Goal: Information Seeking & Learning: Find specific fact

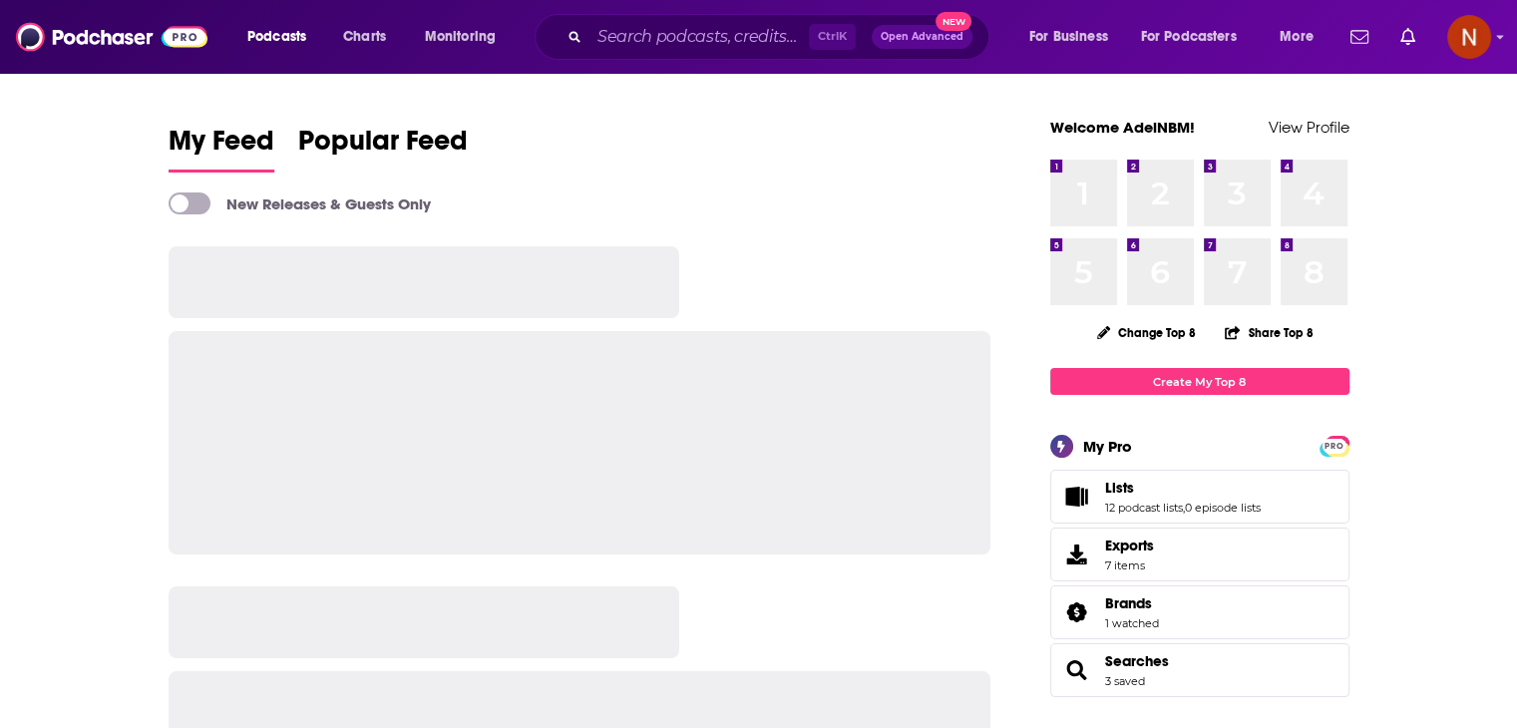
click at [269, 45] on span "Podcasts" at bounding box center [276, 37] width 59 height 28
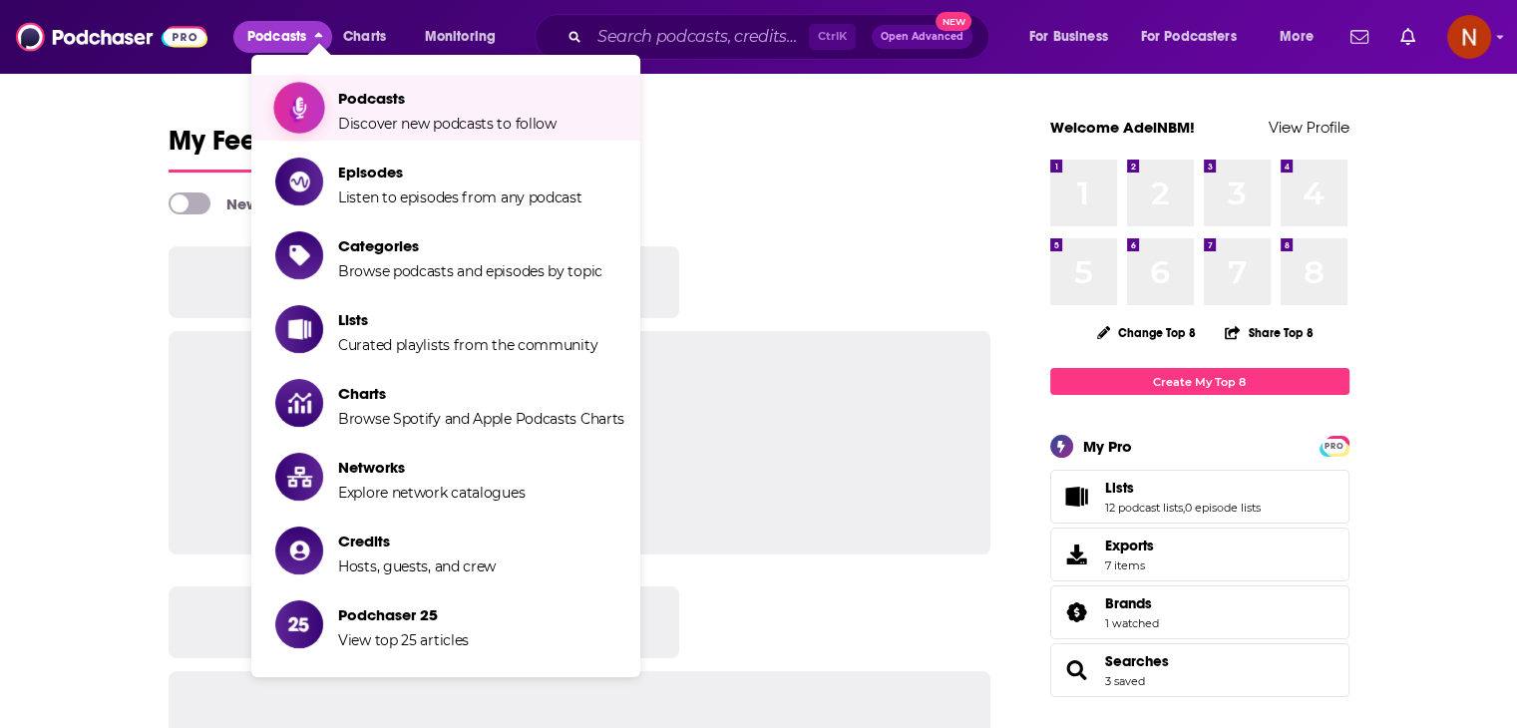
click at [367, 107] on span "Podcasts" at bounding box center [447, 98] width 218 height 19
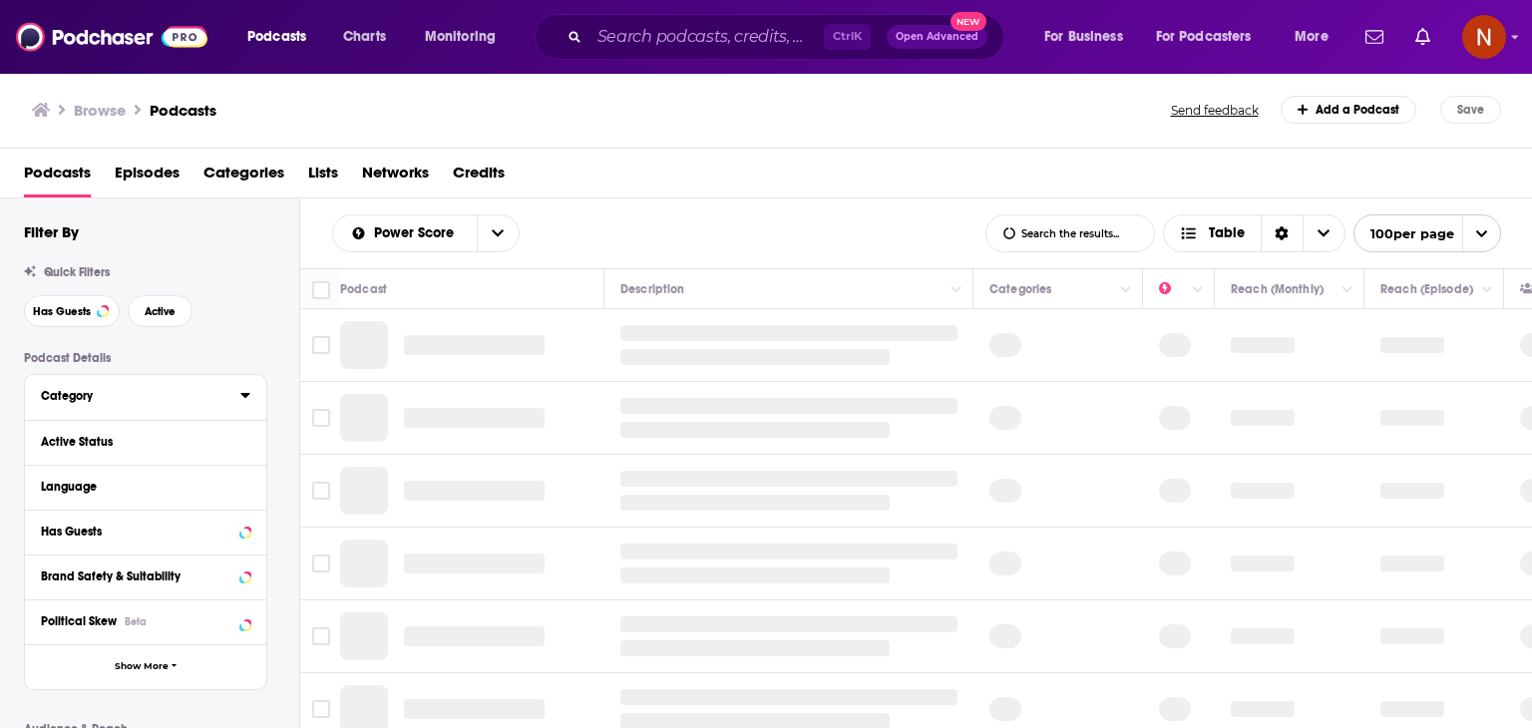
click at [140, 400] on div "Category" at bounding box center [134, 396] width 187 height 14
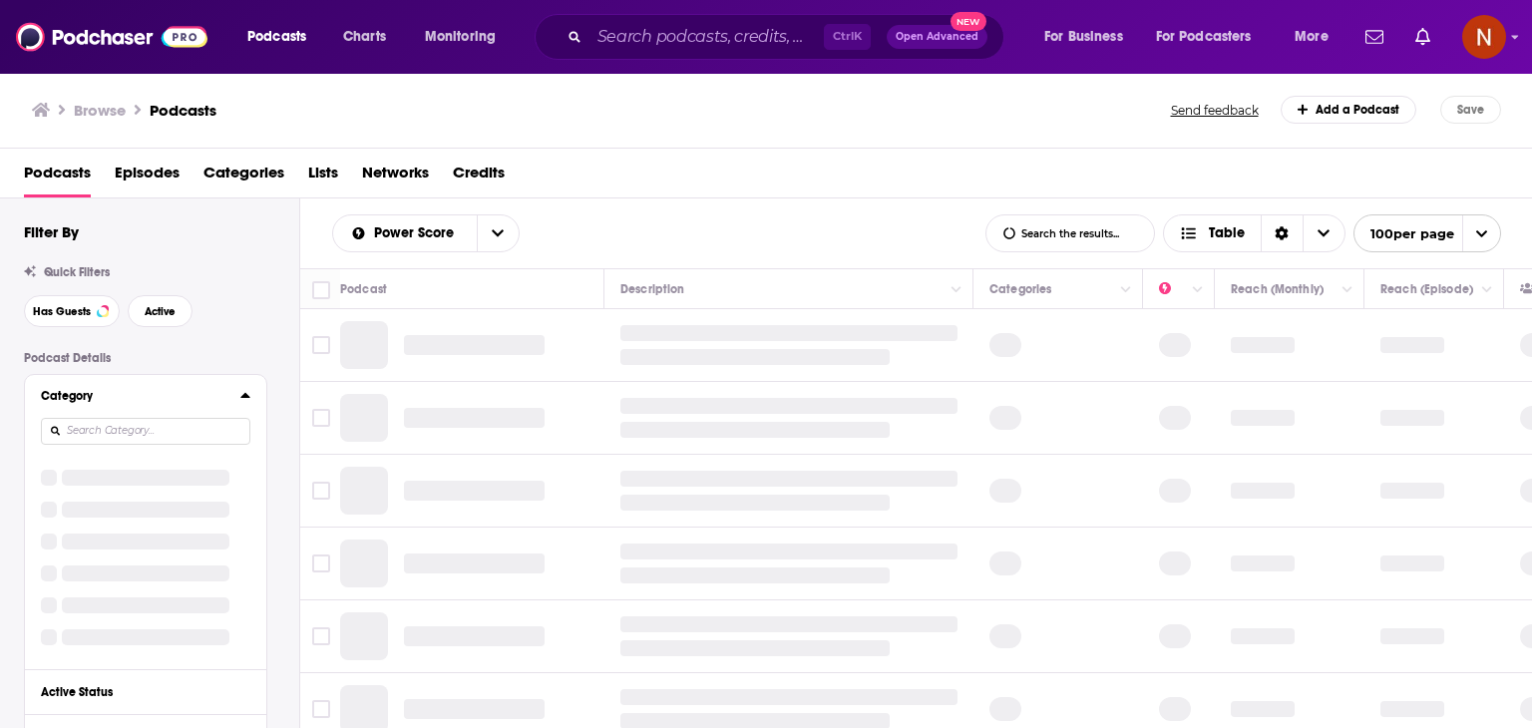
click at [192, 430] on input at bounding box center [145, 431] width 209 height 27
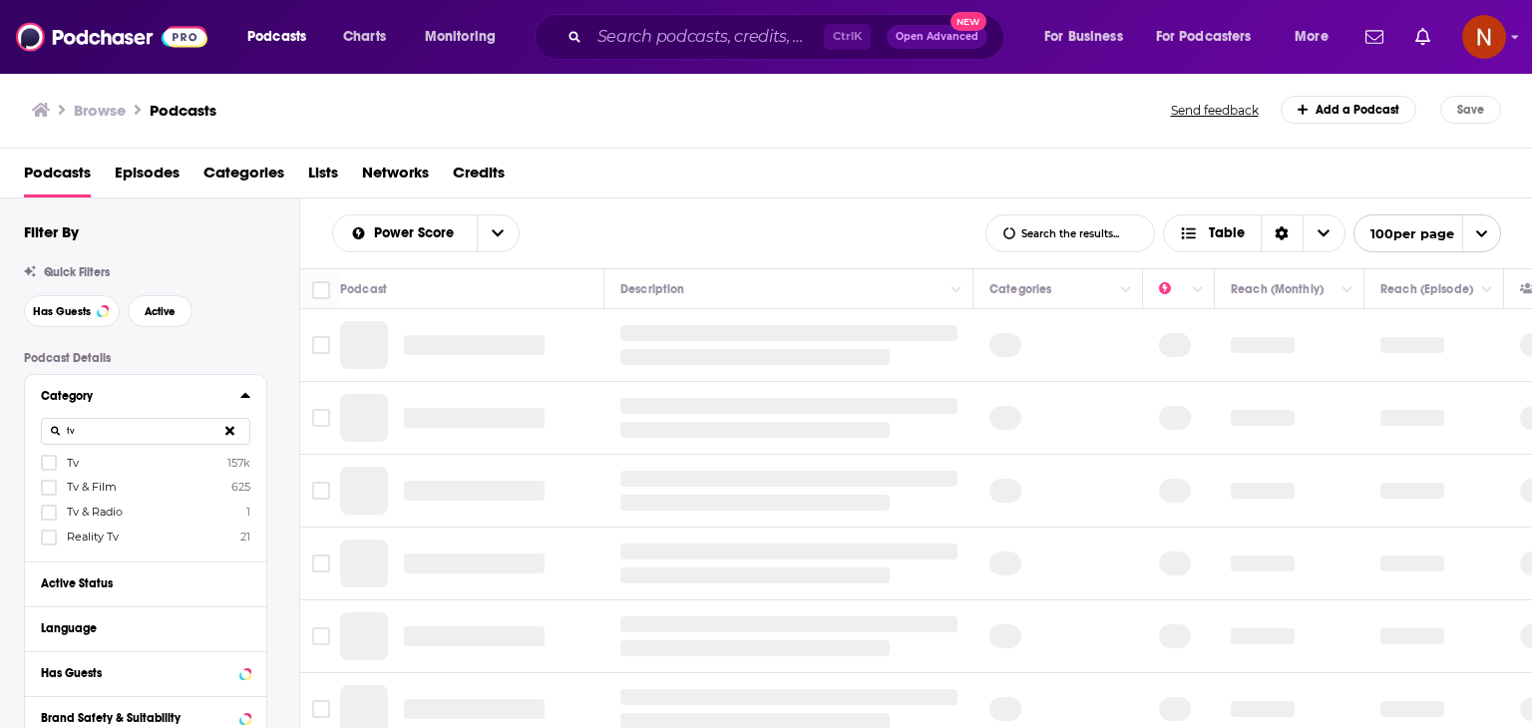
click at [63, 469] on label "Tv 157k" at bounding box center [145, 462] width 209 height 17
click at [49, 469] on input "multiSelectOption-tv-0" at bounding box center [49, 469] width 0 height 0
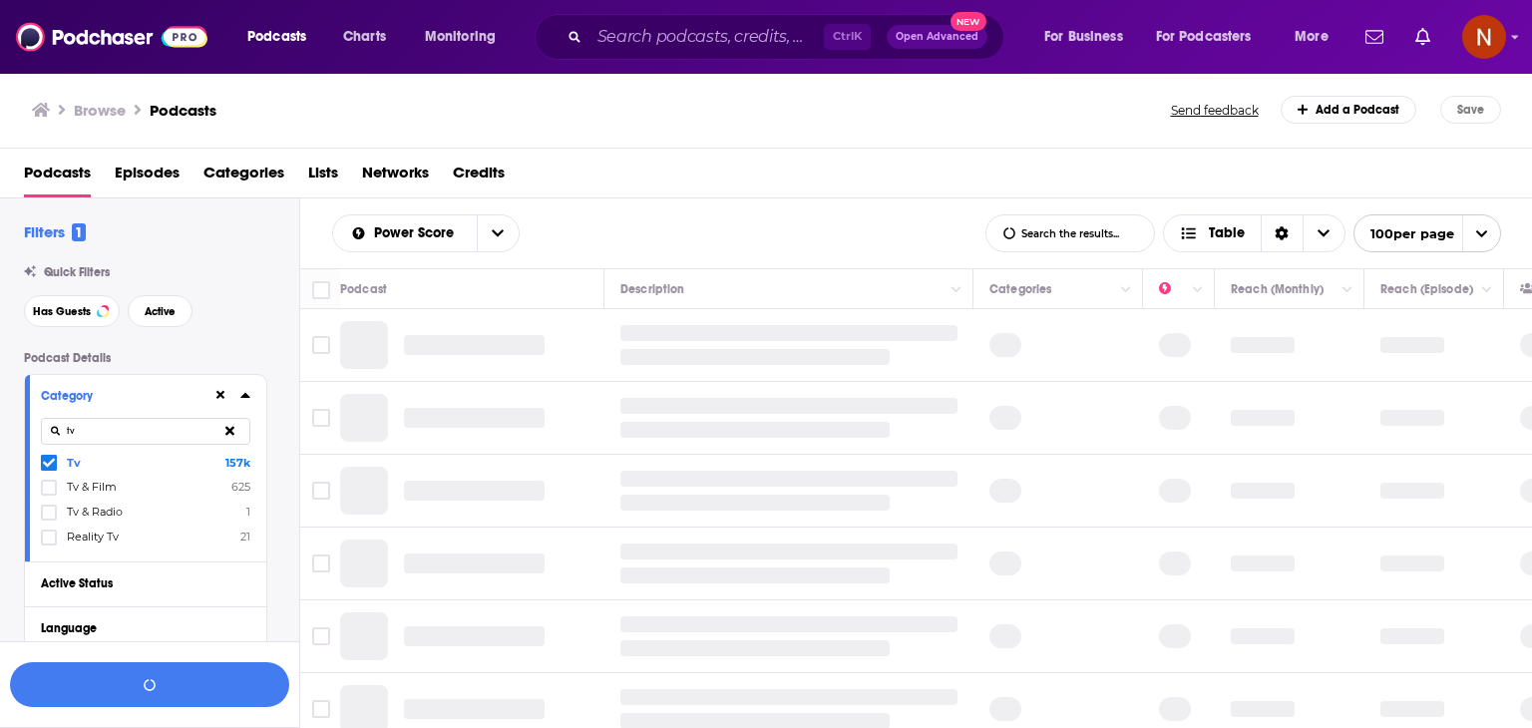
click at [73, 481] on span "Tv & Film" at bounding box center [92, 487] width 50 height 14
click at [49, 494] on input "multiSelectOption-tv-film-1" at bounding box center [49, 494] width 0 height 0
click at [75, 512] on span "Tv & Radio" at bounding box center [95, 512] width 56 height 14
click at [49, 519] on input "multiSelectOption-tv-radio-2" at bounding box center [49, 519] width 0 height 0
click at [78, 532] on span "Reality Tv" at bounding box center [93, 537] width 52 height 14
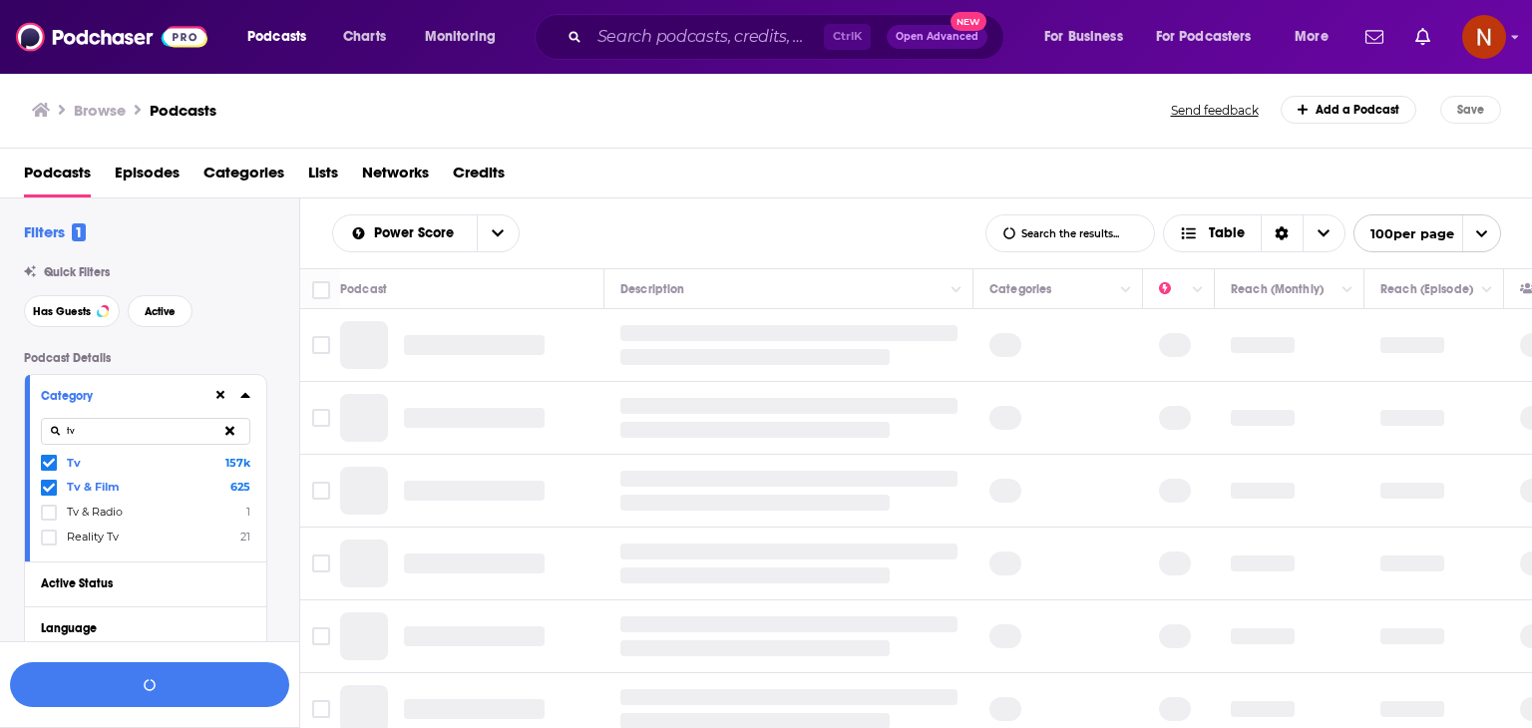
click at [49, 544] on input "multiSelectOption-reality-tv-category-3" at bounding box center [49, 544] width 0 height 0
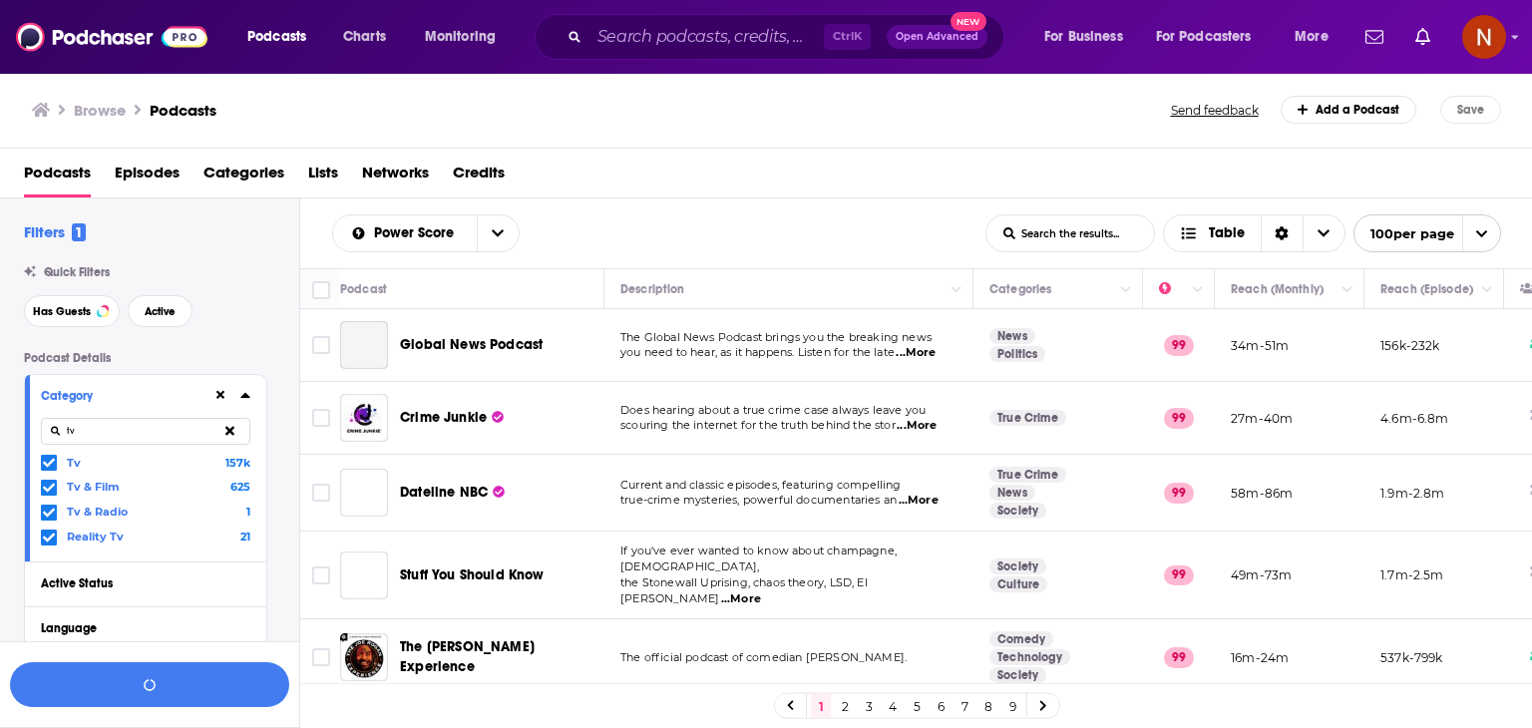
click at [126, 426] on input "tv" at bounding box center [145, 431] width 209 height 27
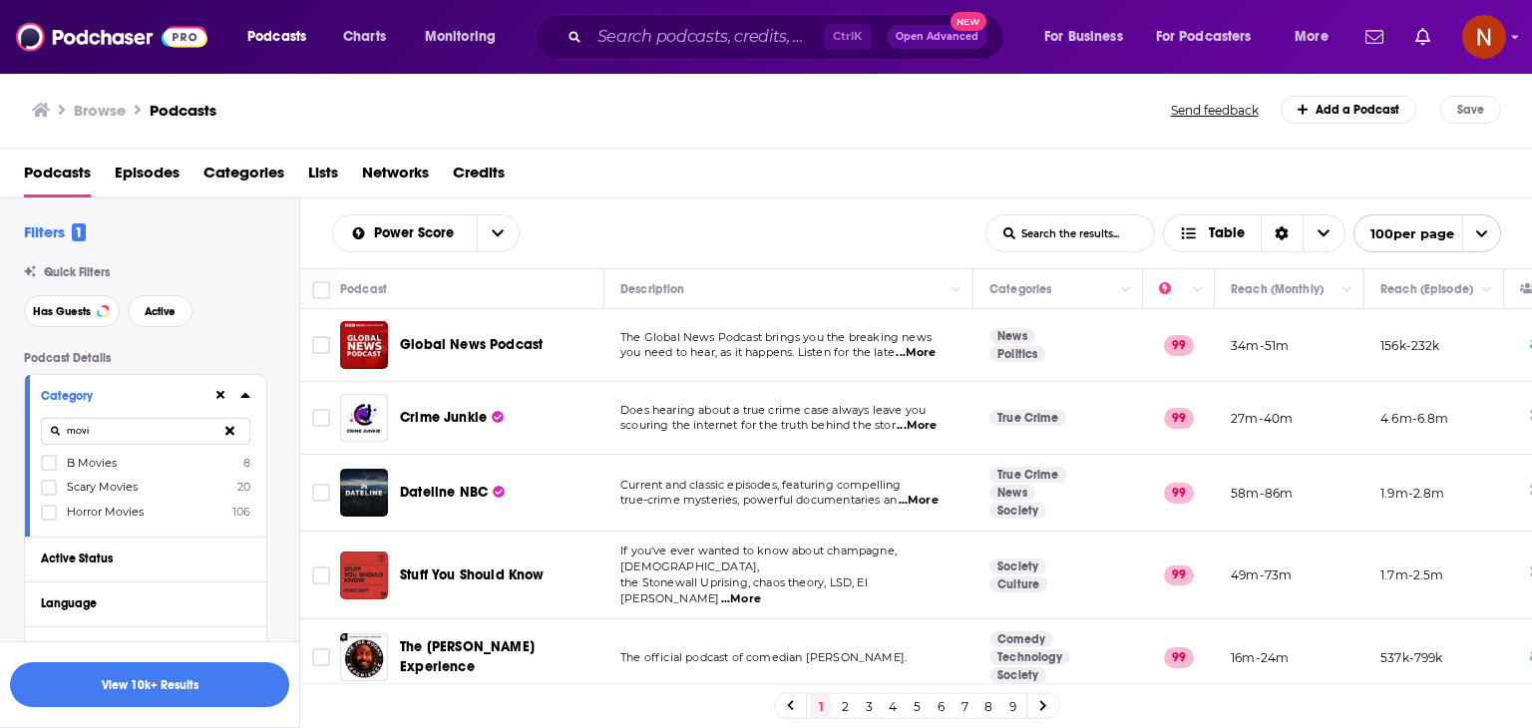
click at [124, 438] on input "movi" at bounding box center [145, 431] width 209 height 27
type input "music"
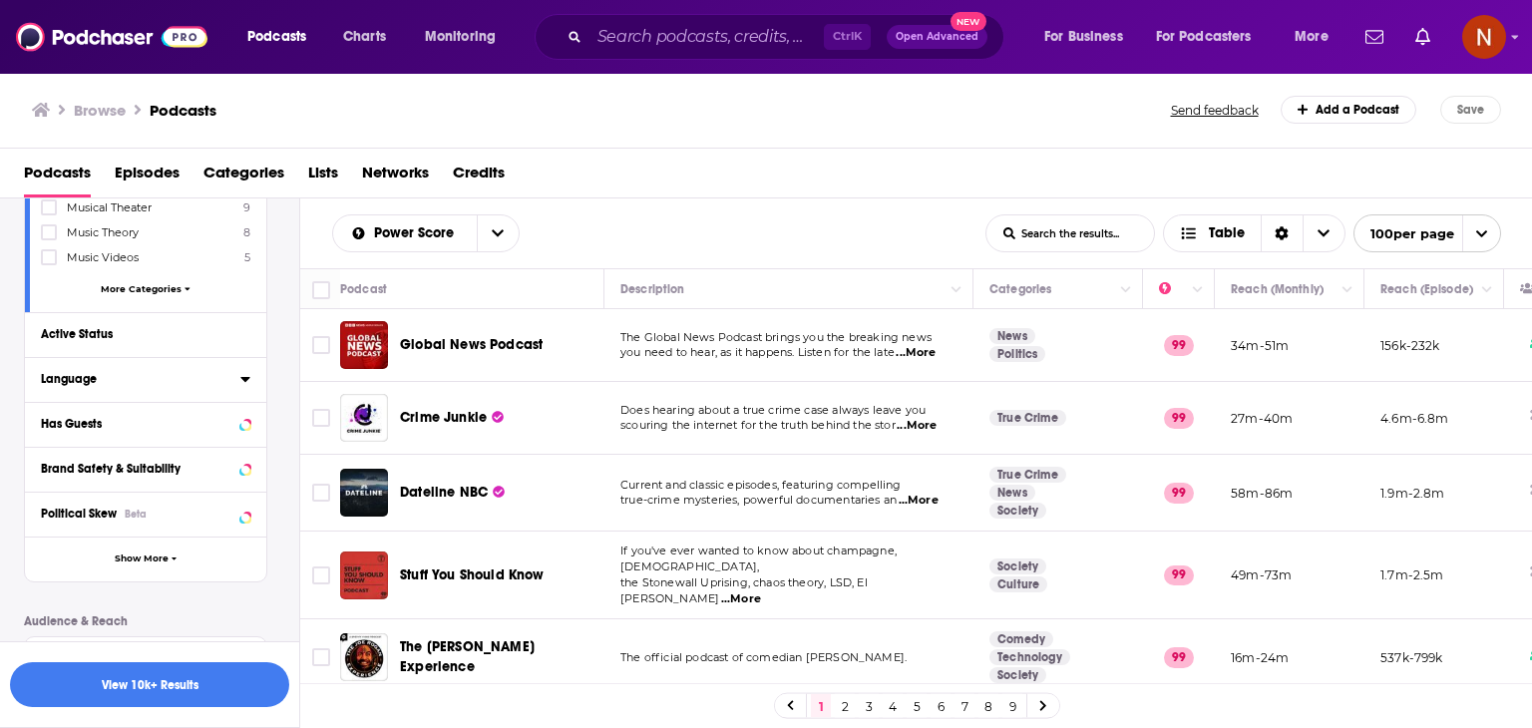
click at [164, 377] on div "Language" at bounding box center [134, 379] width 187 height 14
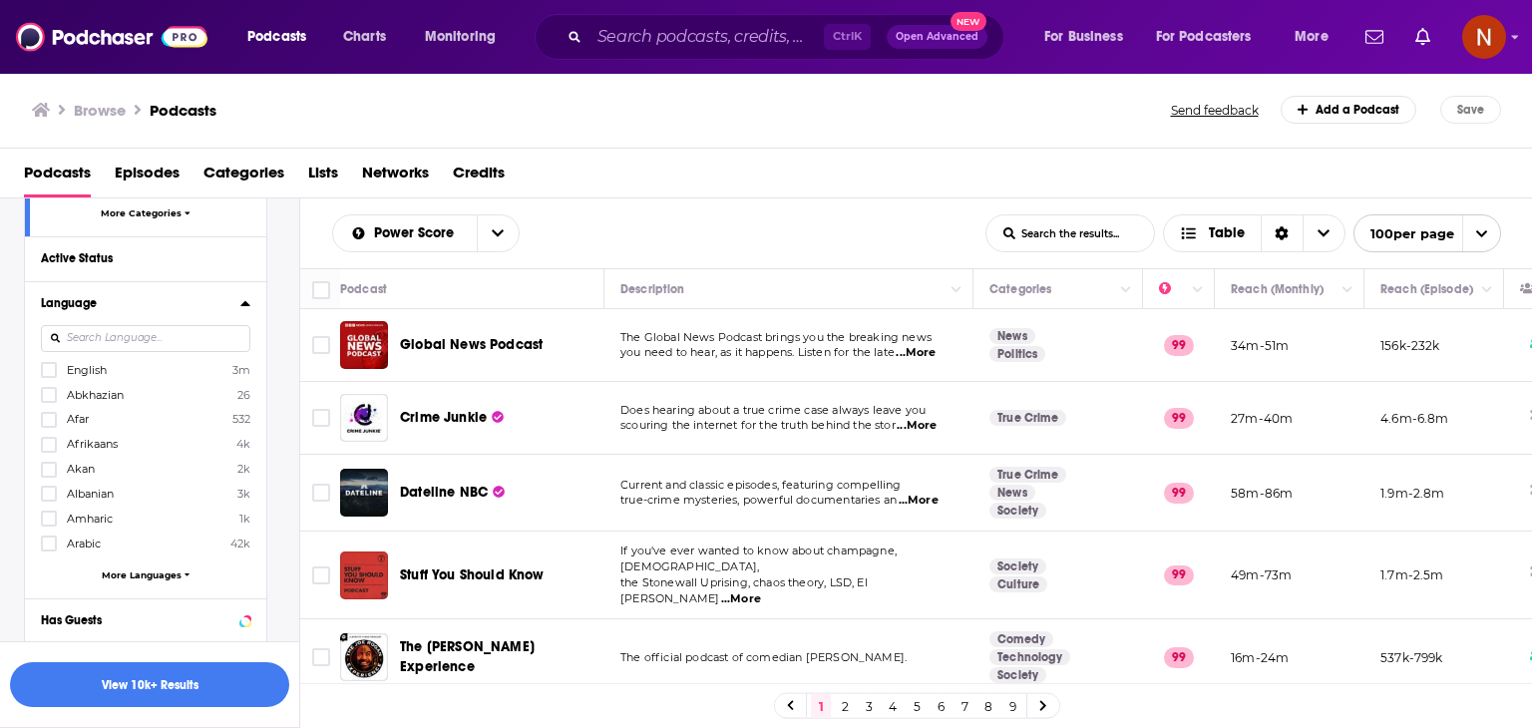
scroll to position [479, 0]
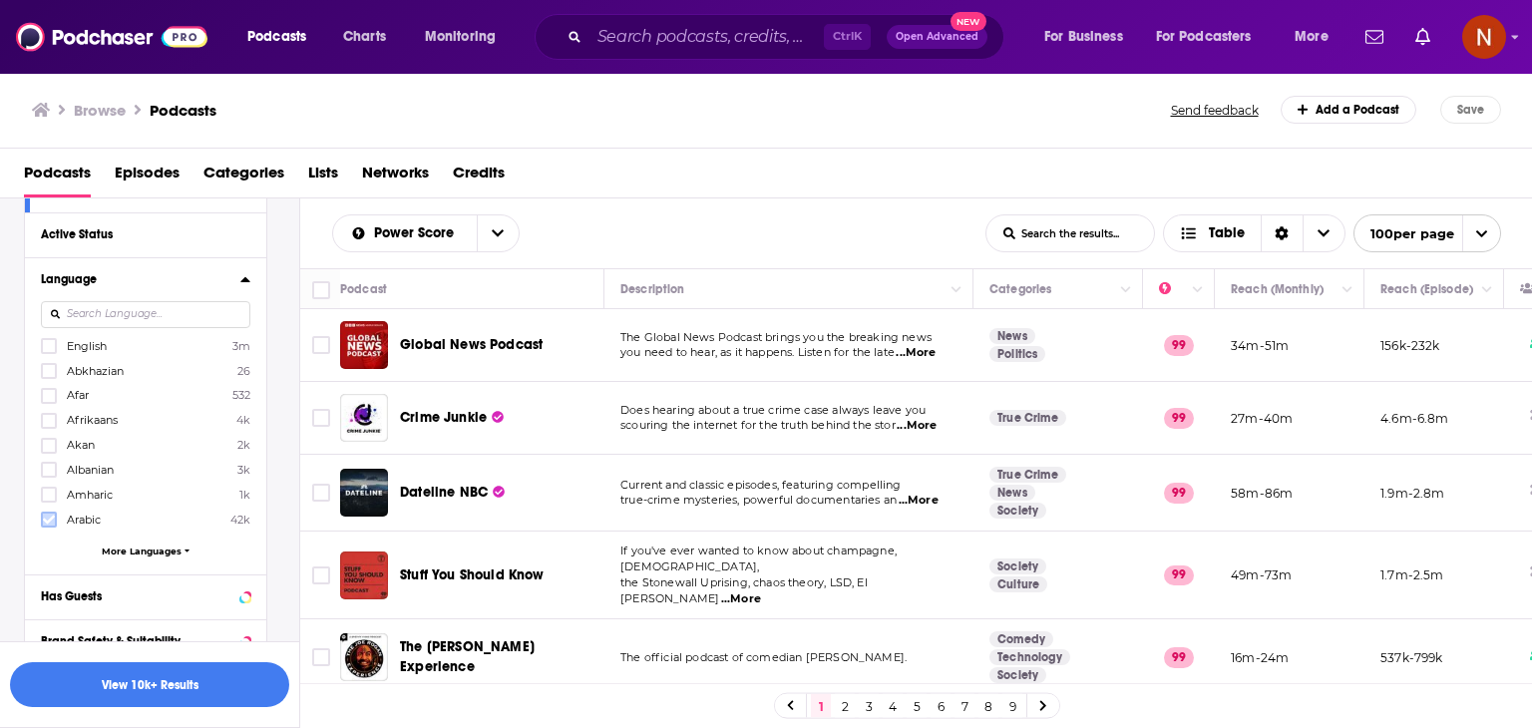
click at [49, 520] on icon at bounding box center [49, 520] width 12 height 12
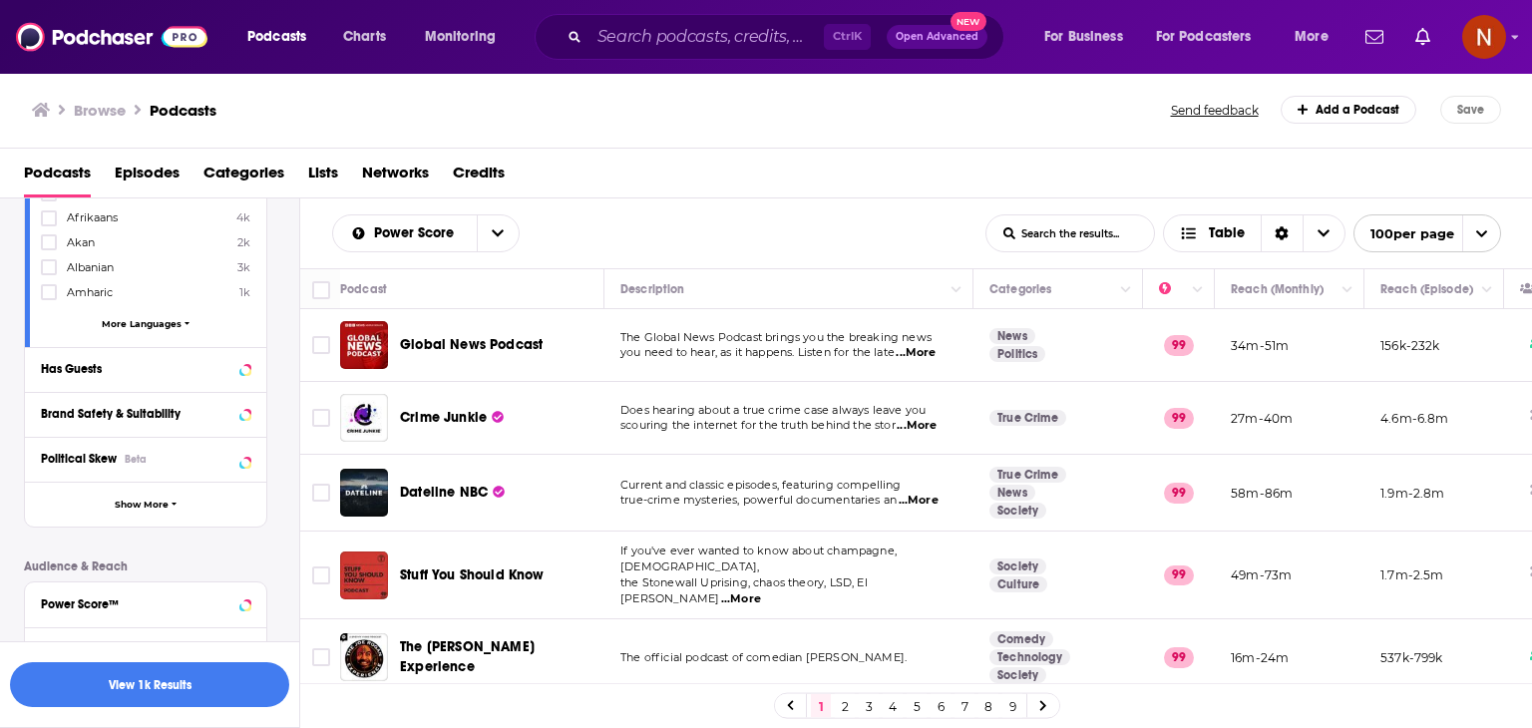
scroll to position [698, 0]
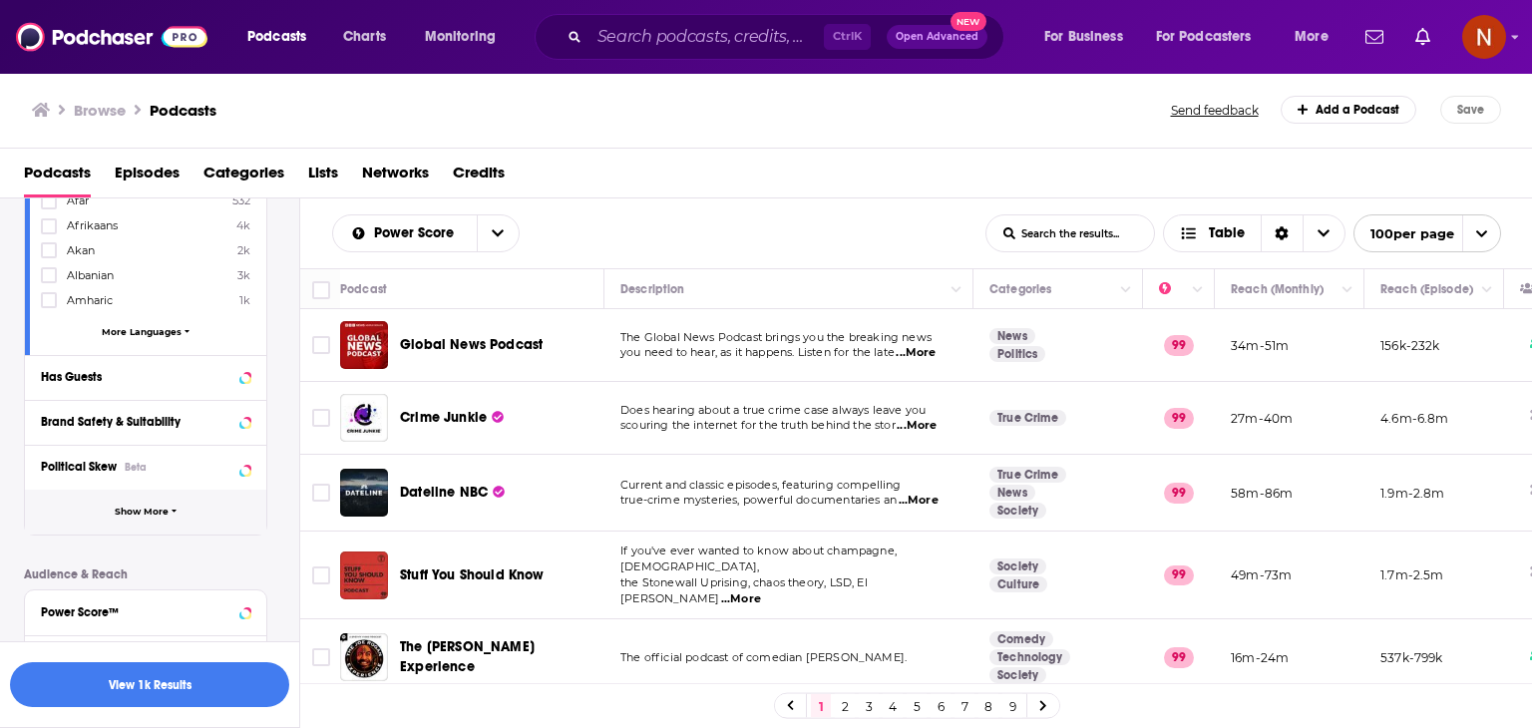
click at [200, 504] on button "Show More" at bounding box center [145, 512] width 241 height 45
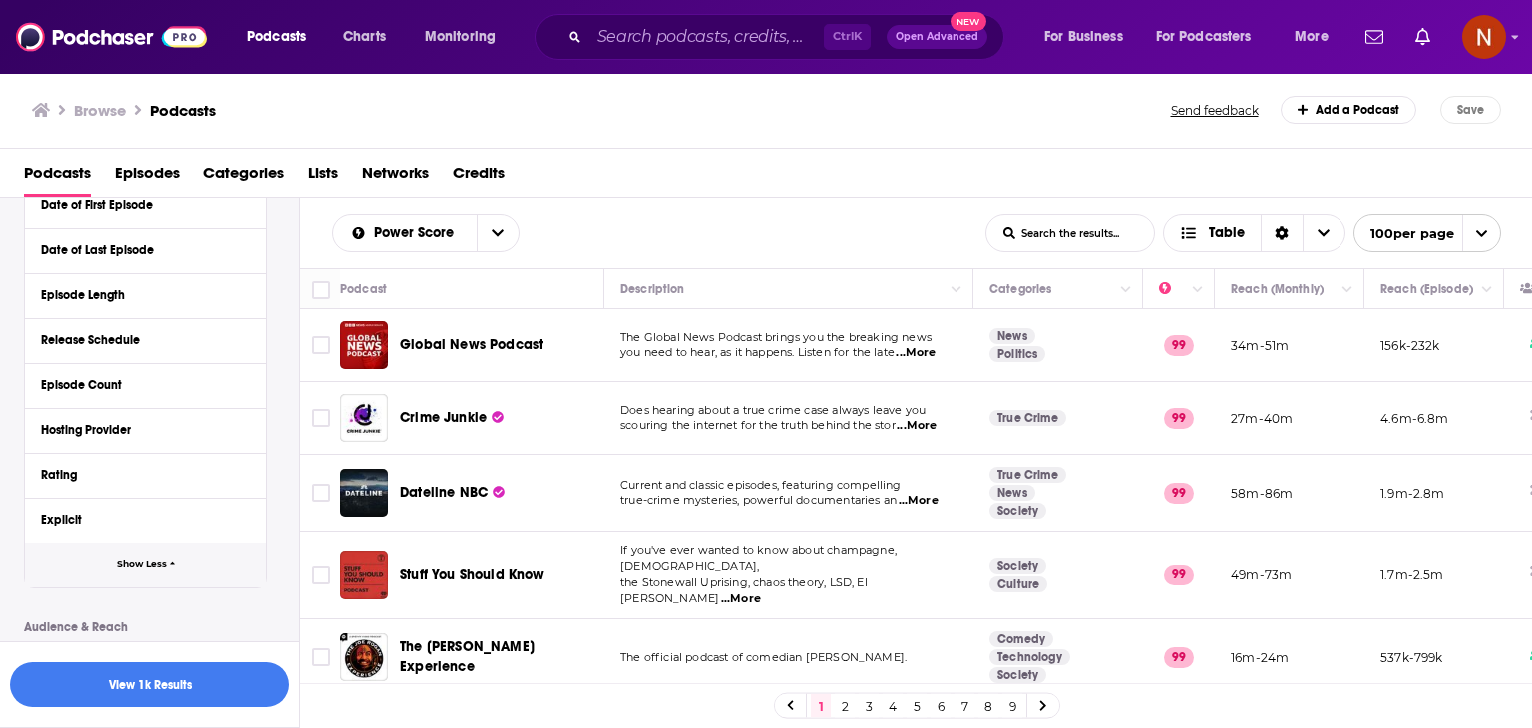
scroll to position [1048, 0]
click at [251, 429] on div "Hosting Provider" at bounding box center [145, 431] width 241 height 45
click at [244, 431] on icon at bounding box center [244, 431] width 9 height 5
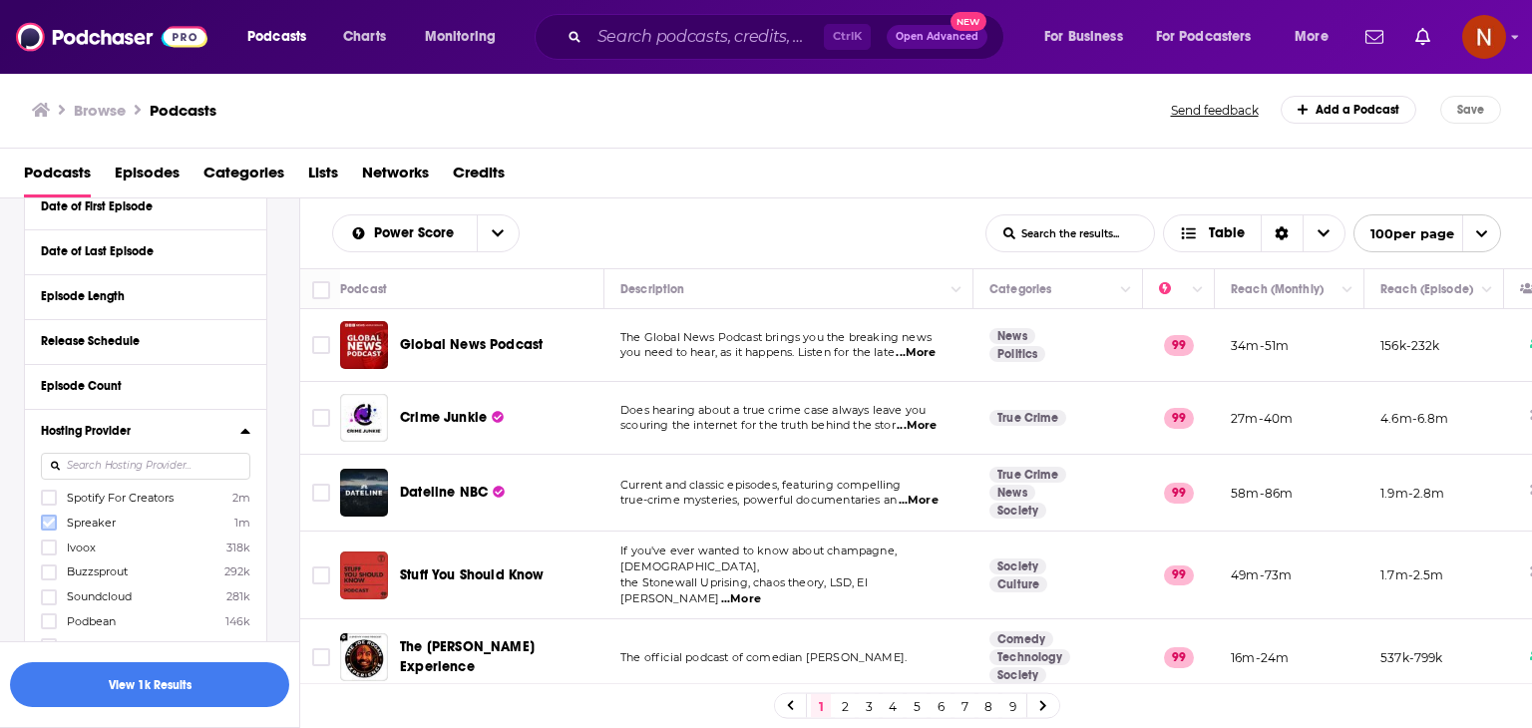
click at [53, 526] on icon at bounding box center [49, 523] width 12 height 12
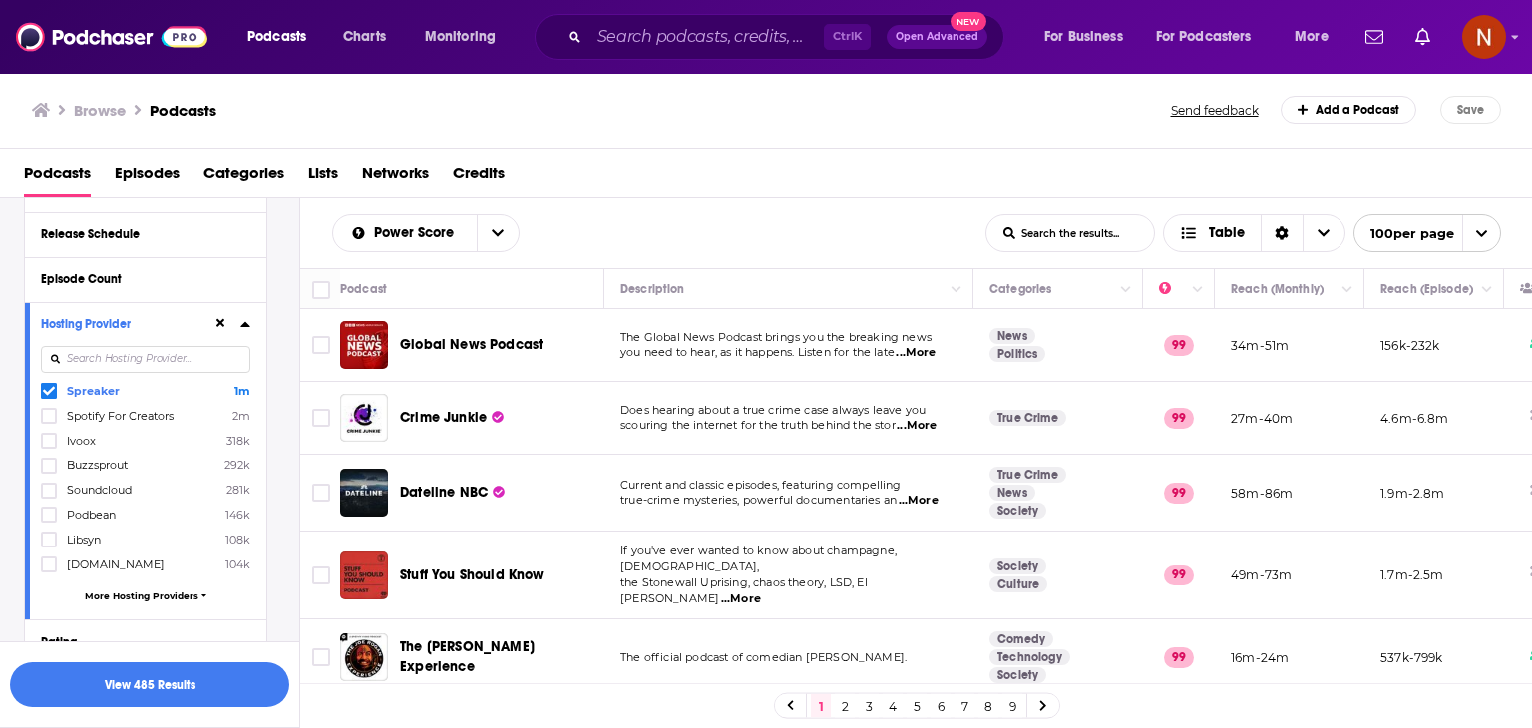
scroll to position [1156, 0]
click at [48, 541] on icon at bounding box center [49, 539] width 12 height 9
click at [188, 594] on span "More Hosting Providers" at bounding box center [142, 595] width 114 height 11
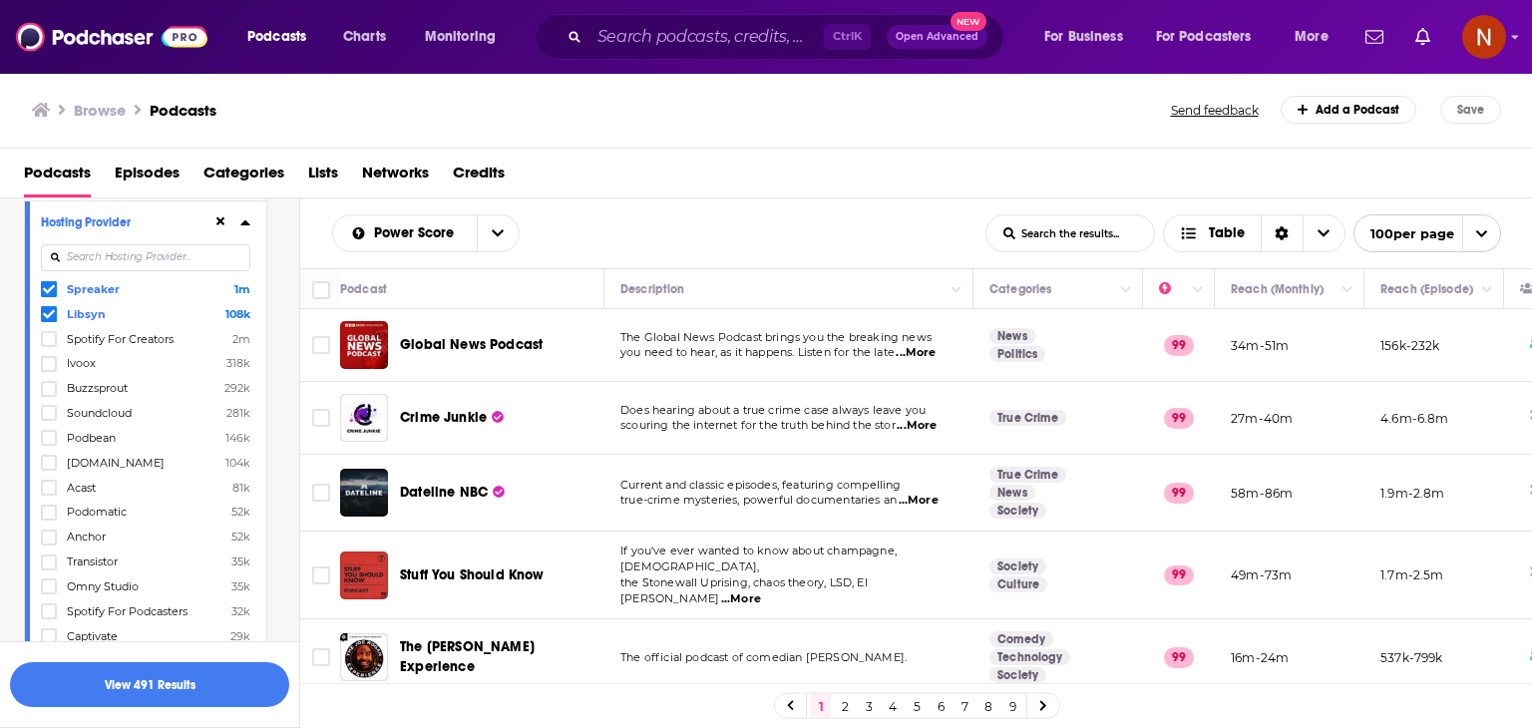
scroll to position [1308, 0]
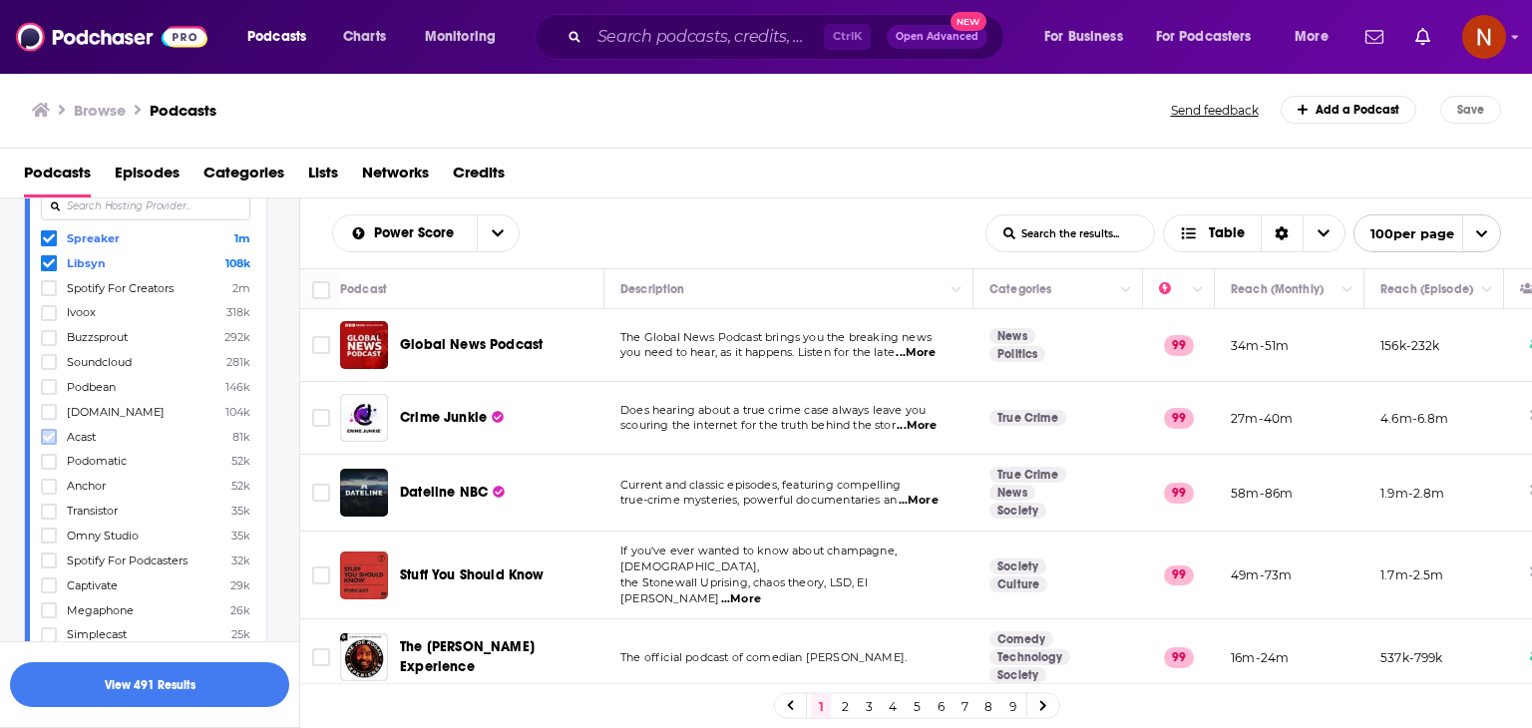
click at [50, 440] on icon at bounding box center [49, 437] width 12 height 12
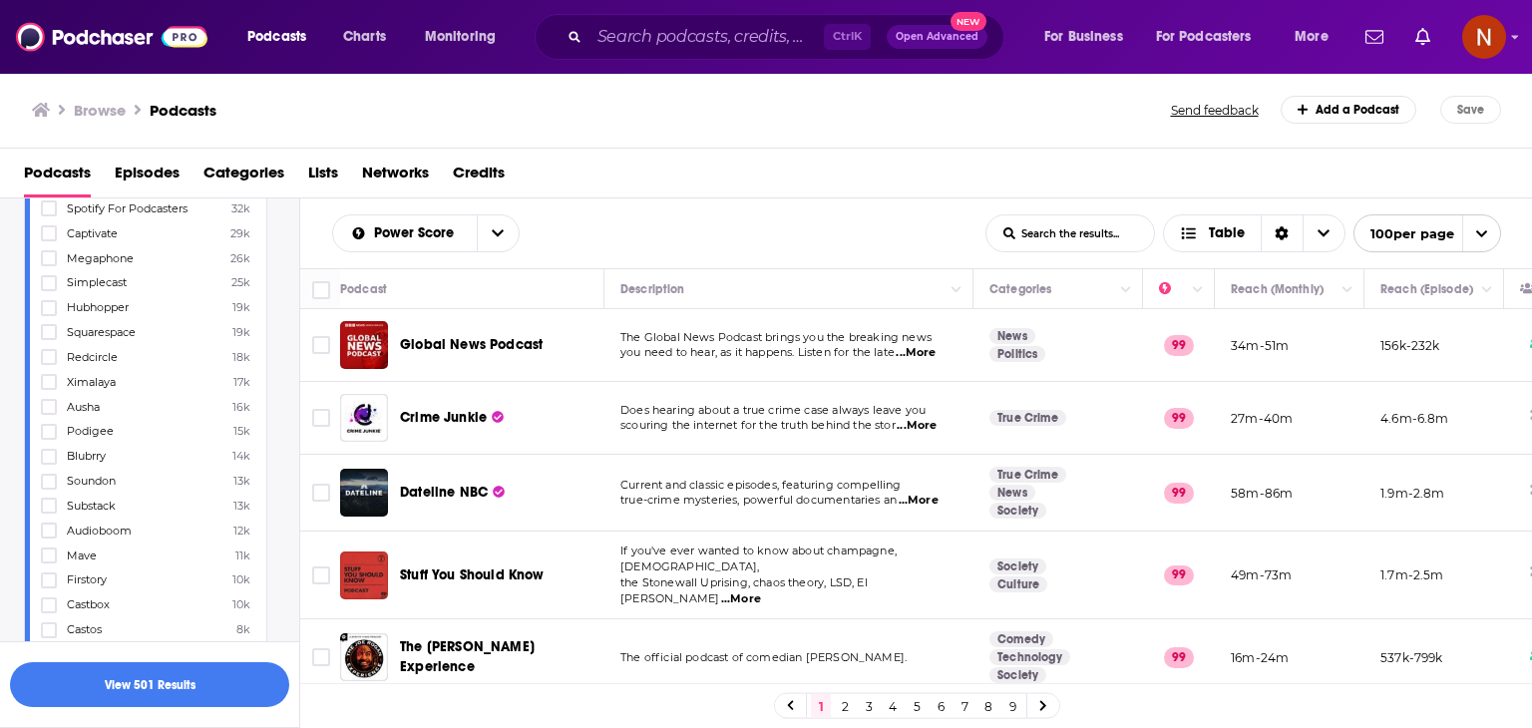
scroll to position [1668, 0]
click at [48, 277] on icon at bounding box center [49, 274] width 12 height 9
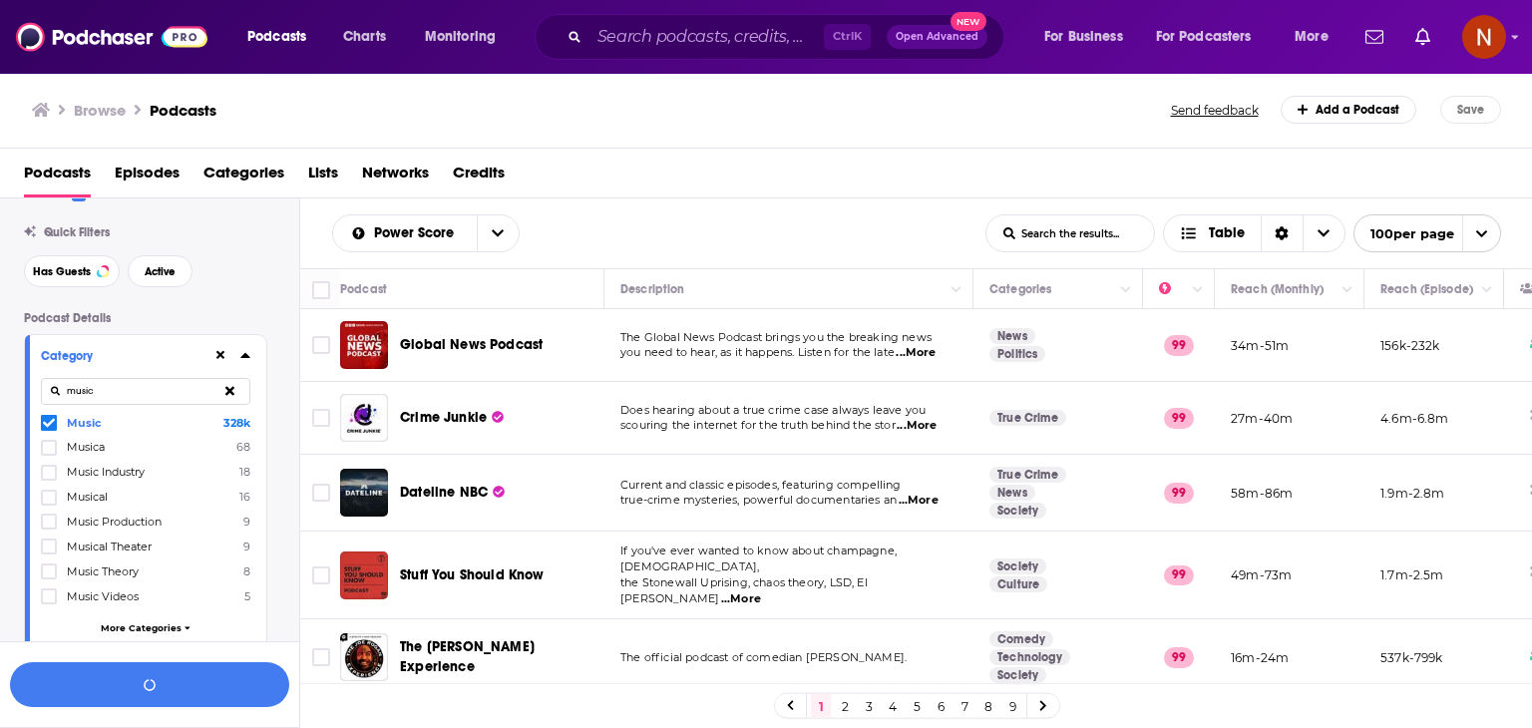
scroll to position [0, 0]
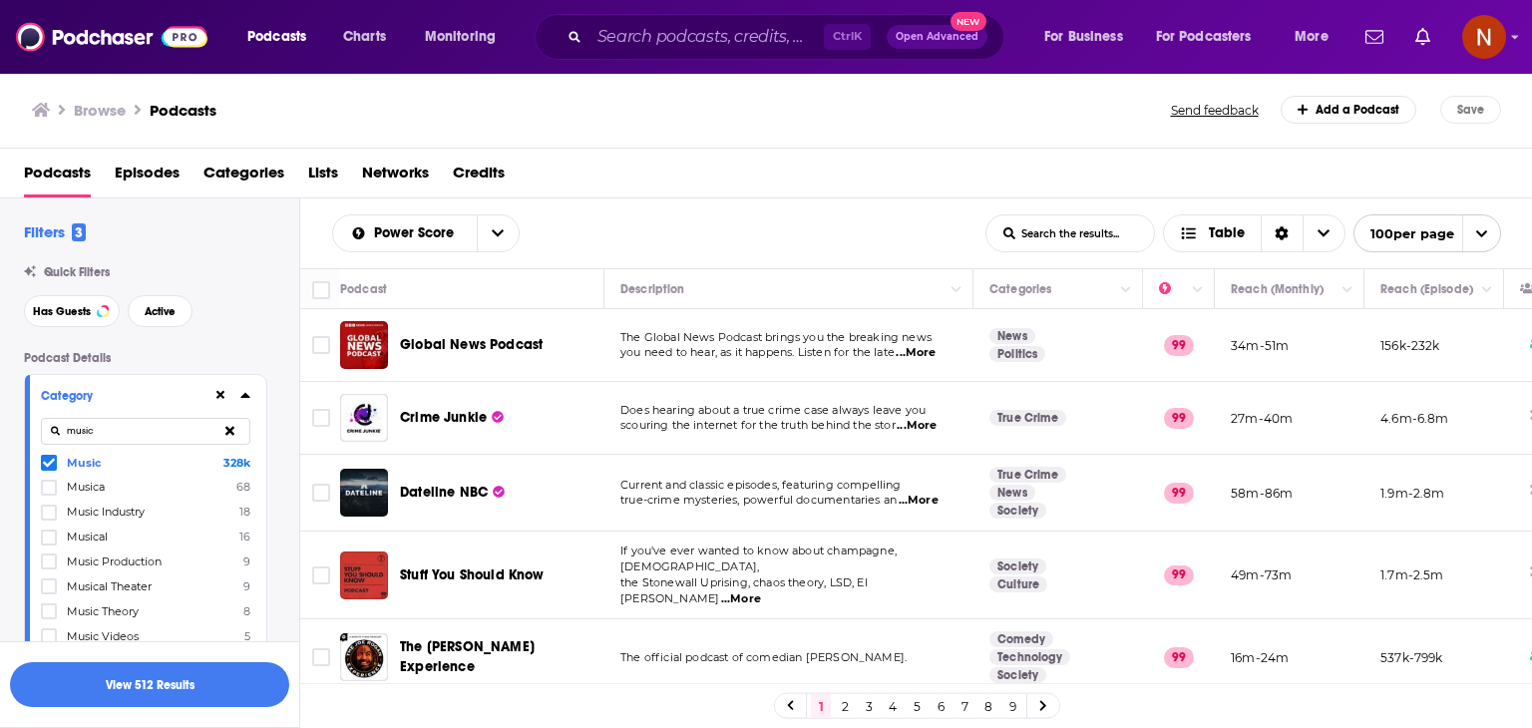
click at [49, 461] on icon at bounding box center [49, 463] width 12 height 12
click at [217, 672] on button "View 76 Results" at bounding box center [149, 684] width 279 height 45
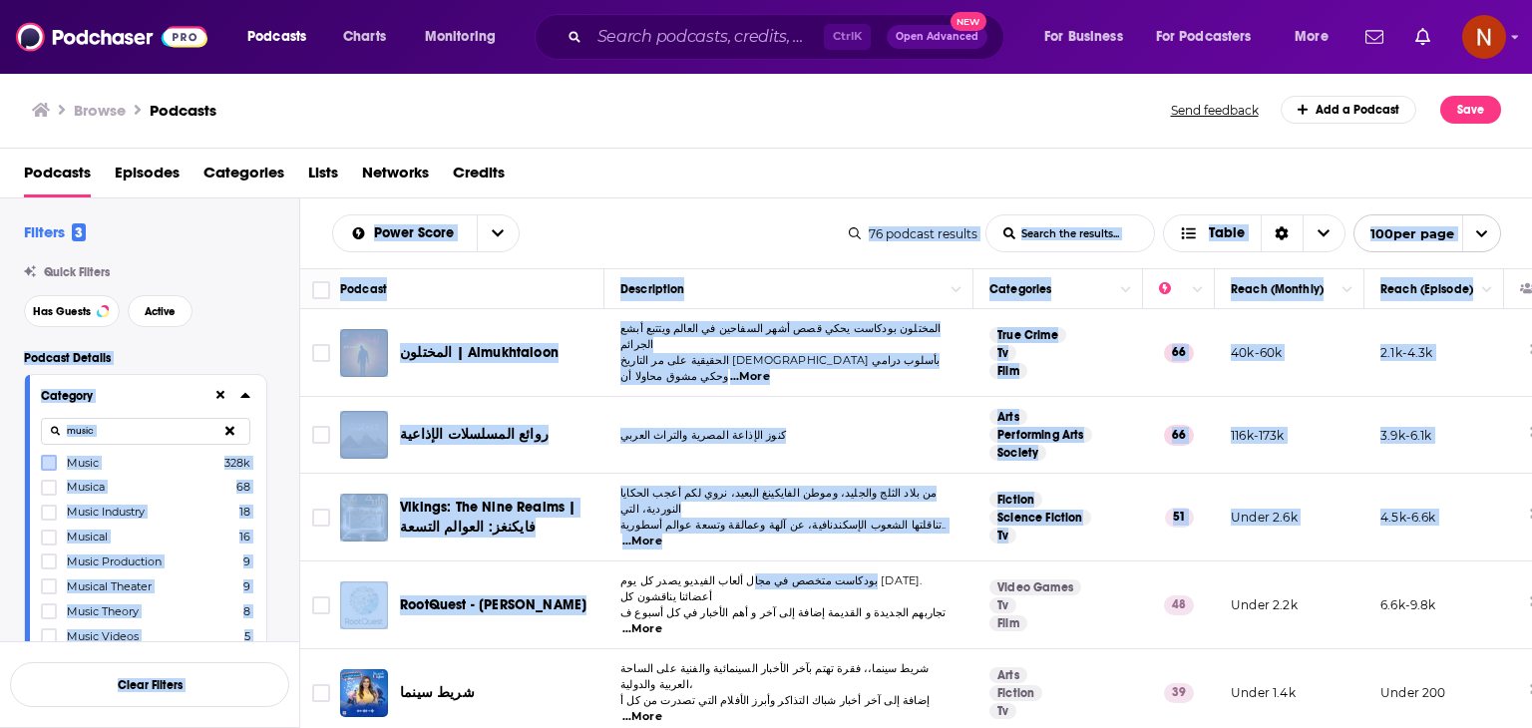
drag, startPoint x: 290, startPoint y: 282, endPoint x: 835, endPoint y: 547, distance: 605.4
click at [835, 547] on div "Filters 3 Quick Filters Has Guests Active Podcast Details Category music Music …" at bounding box center [766, 527] width 1533 height 657
click at [614, 245] on div "Power Score List Search Input Search the results... Table" at bounding box center [590, 233] width 517 height 38
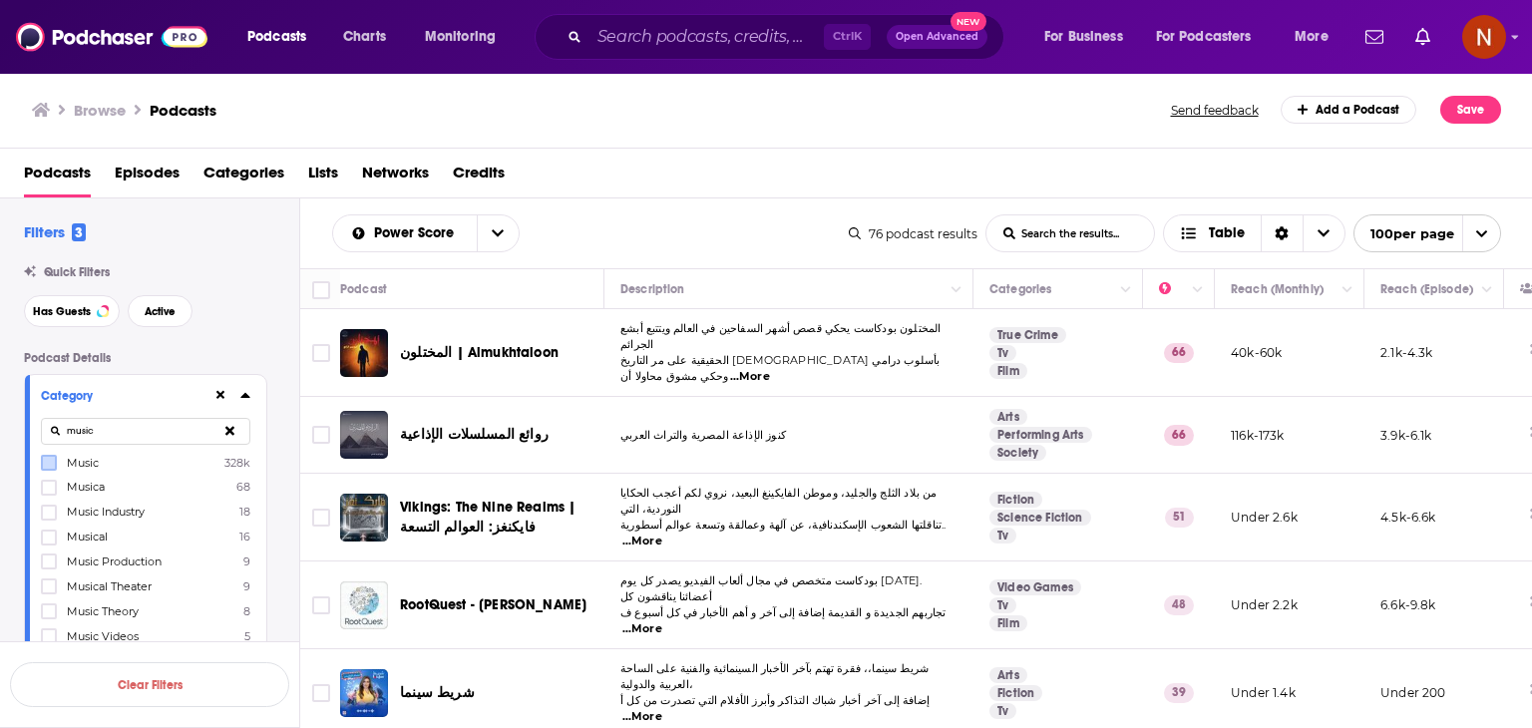
drag, startPoint x: 335, startPoint y: 228, endPoint x: 727, endPoint y: 394, distance: 425.6
click at [727, 394] on div "Power Score List Search Input Search the results... Table 76 podcast results Li…" at bounding box center [916, 527] width 1233 height 657
click at [714, 40] on input "Search podcasts, credits, & more..." at bounding box center [707, 37] width 234 height 32
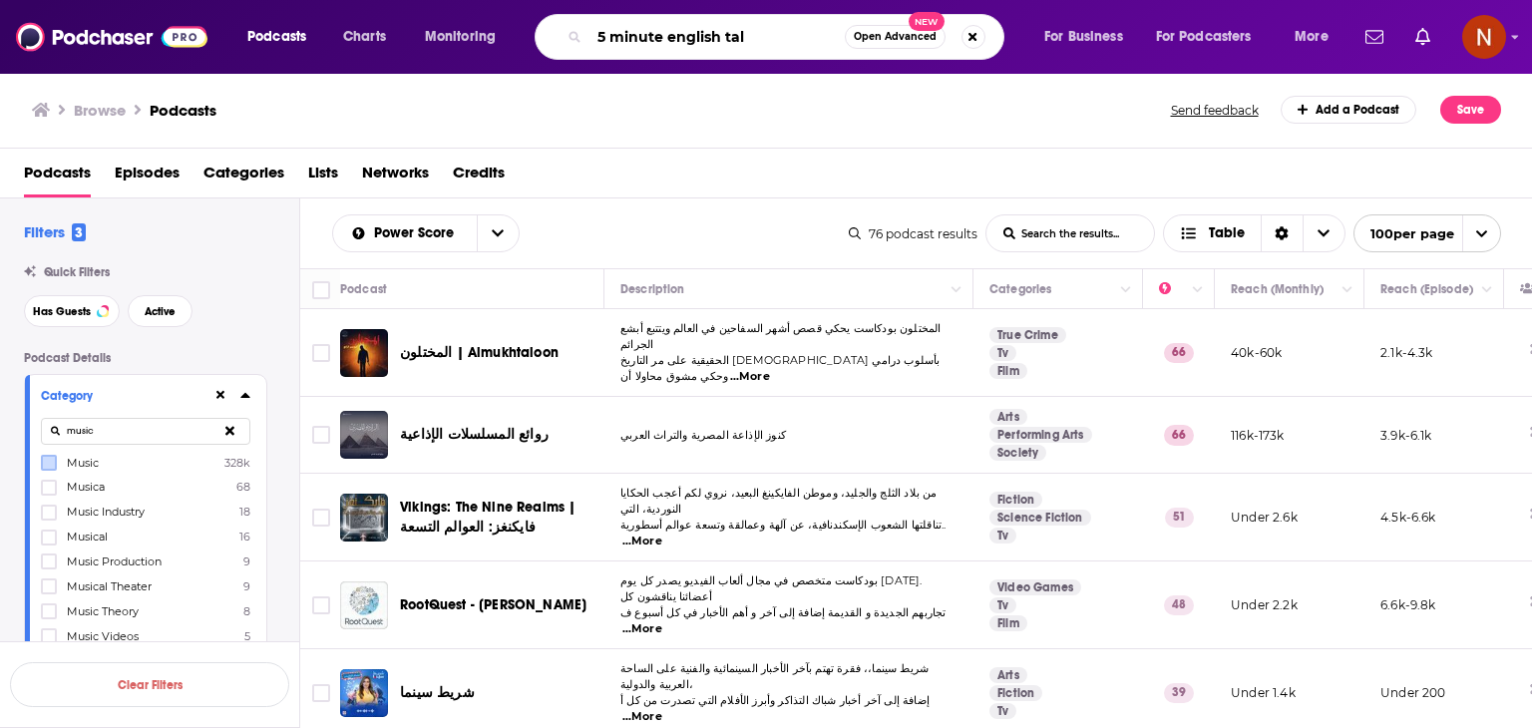
type input "5 minute english talk"
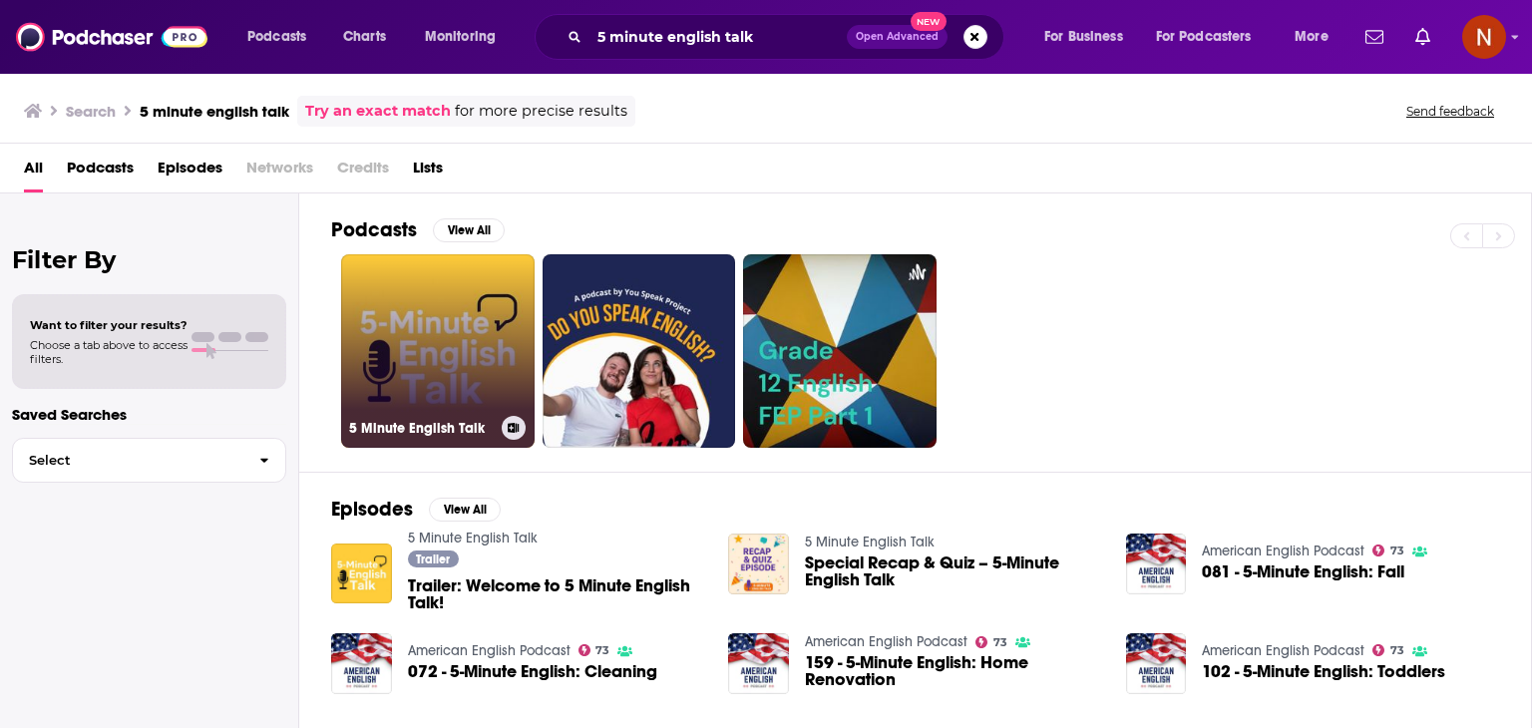
click at [447, 328] on link "5 Minute English Talk" at bounding box center [438, 351] width 194 height 194
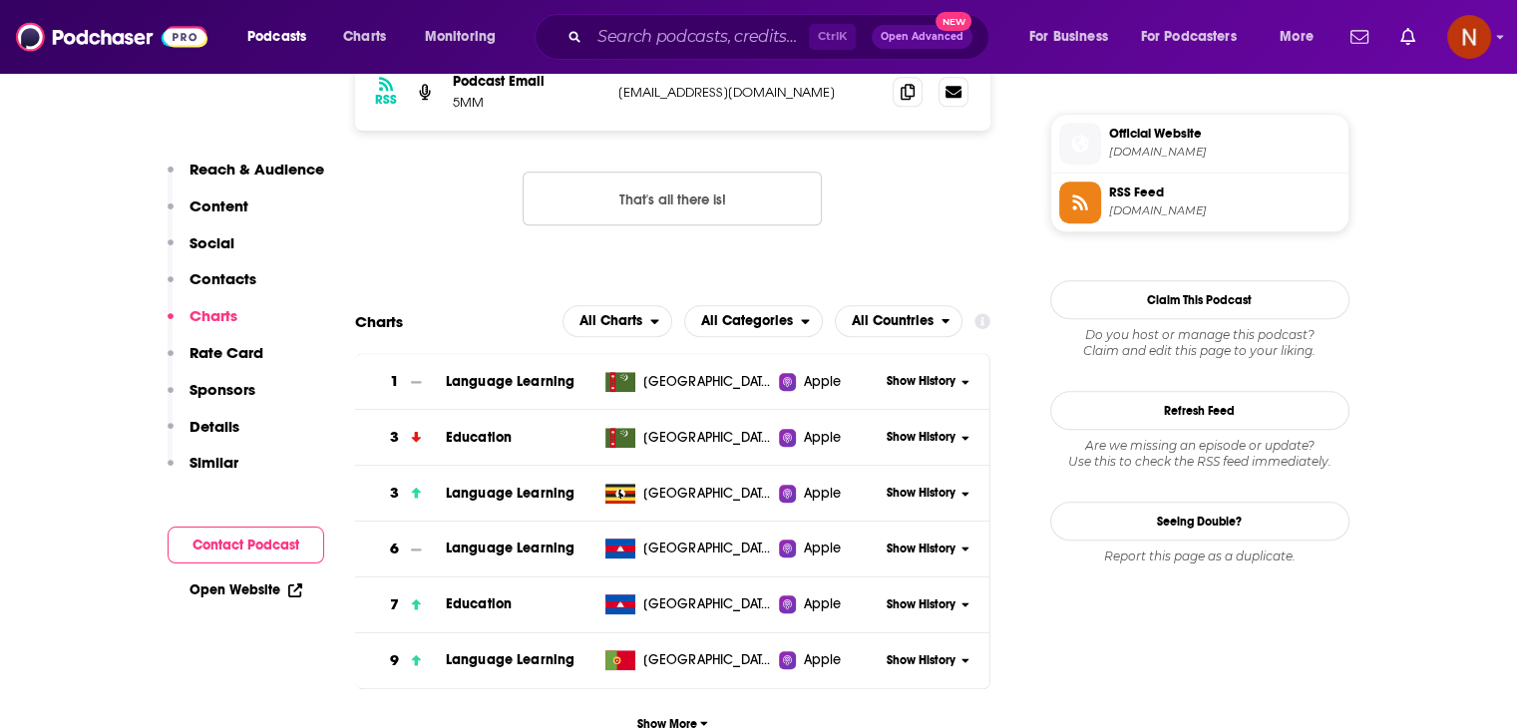
scroll to position [1933, 0]
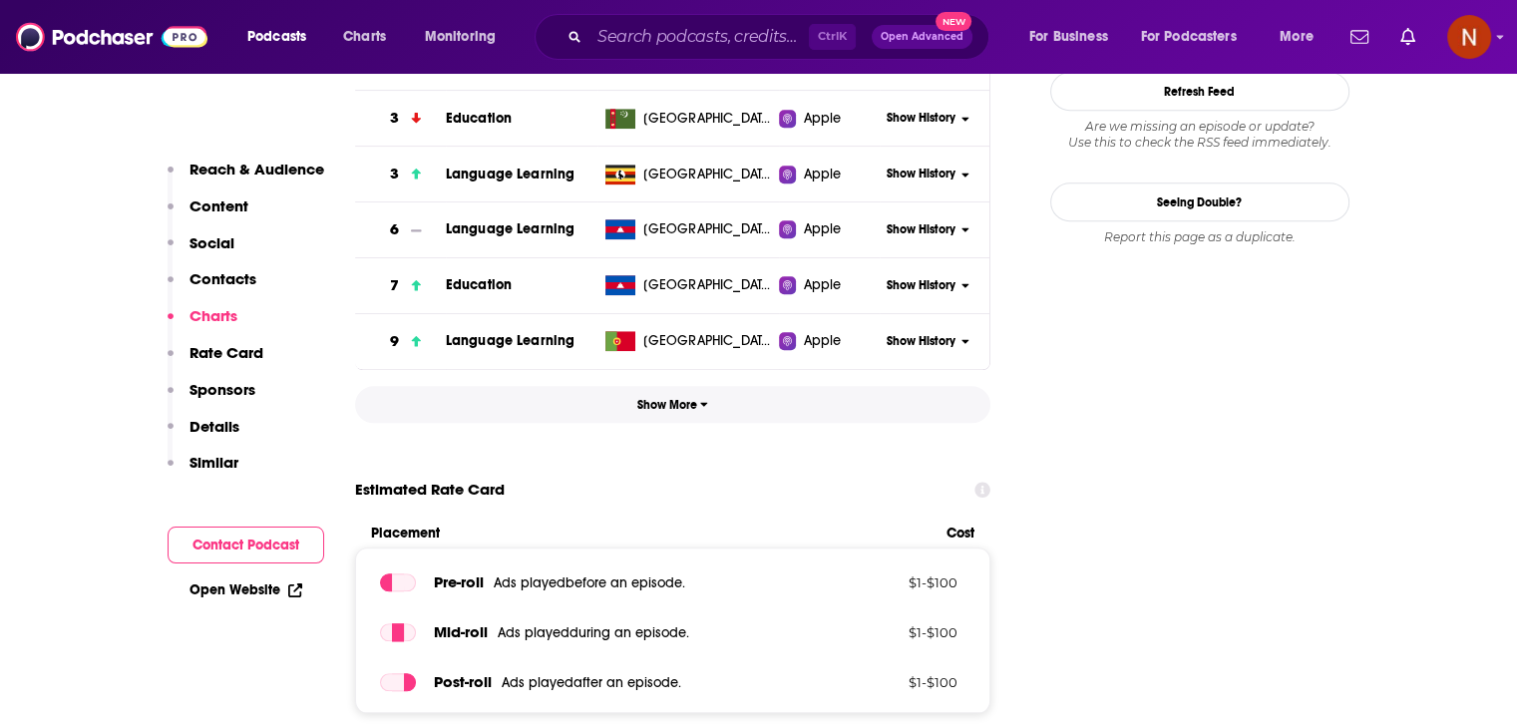
click at [676, 403] on span "Show More" at bounding box center [672, 405] width 71 height 14
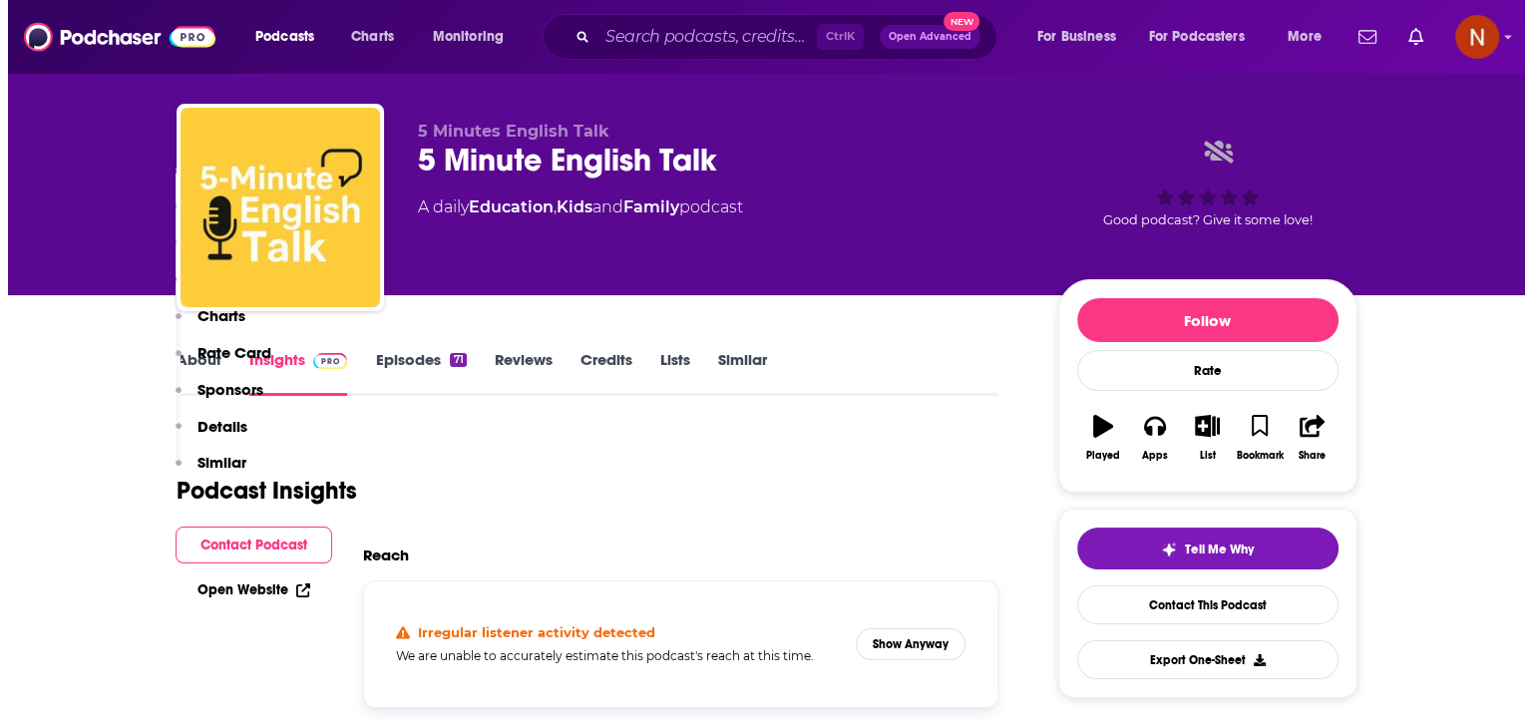
scroll to position [0, 0]
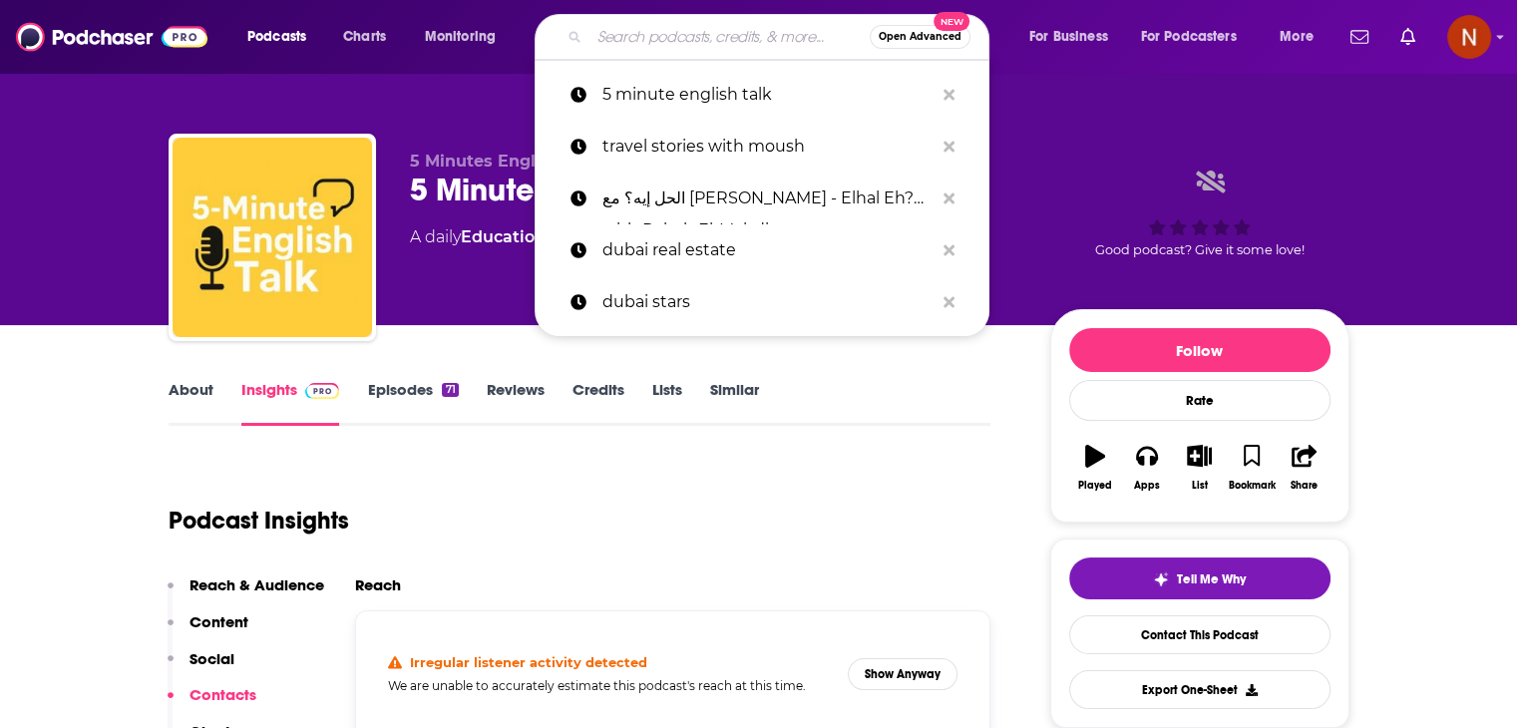
click at [790, 25] on input "Search podcasts, credits, & more..." at bounding box center [730, 37] width 280 height 32
click at [963, 94] on link "5 minute english talk" at bounding box center [762, 95] width 455 height 52
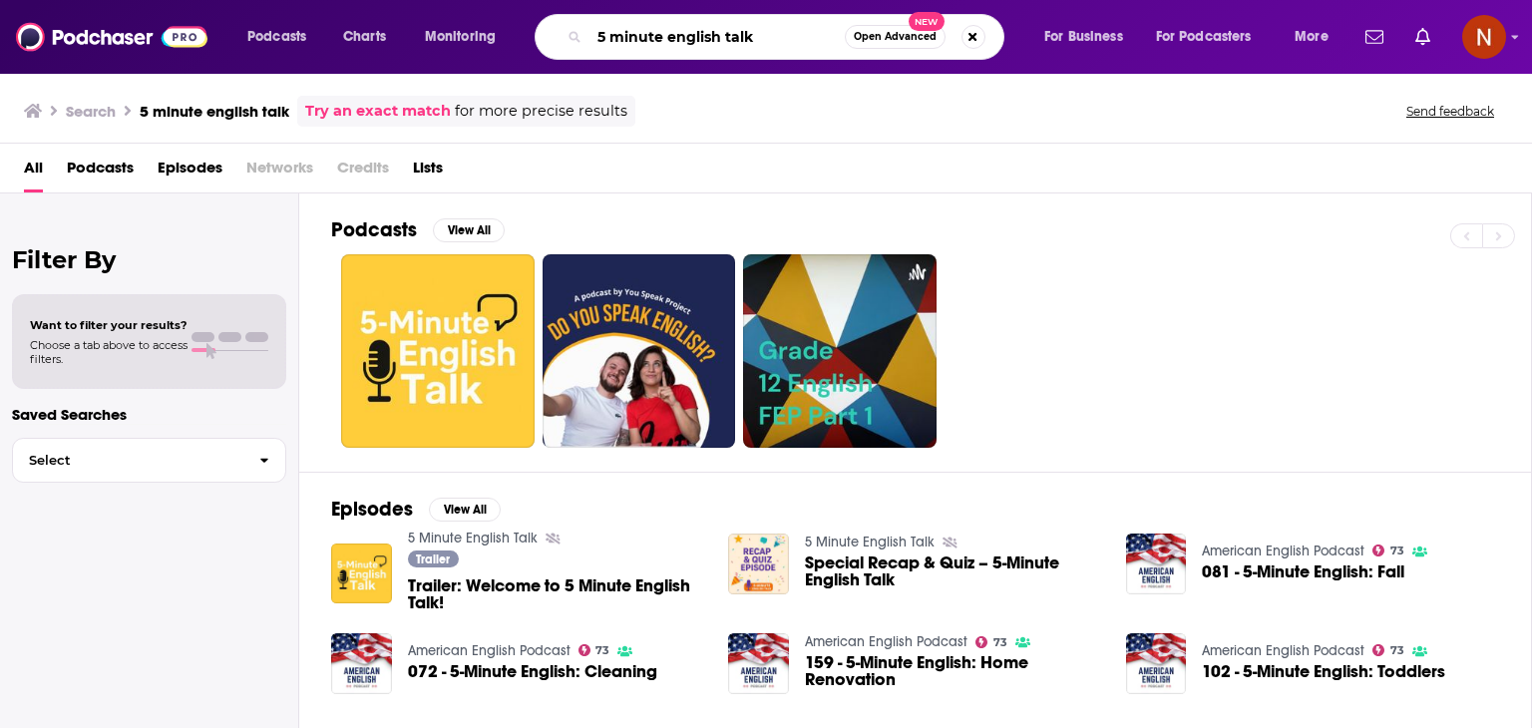
click at [776, 41] on input "5 minute english talk" at bounding box center [717, 37] width 255 height 32
click at [973, 23] on div "5 minute english talk Open Advanced New" at bounding box center [770, 37] width 470 height 46
click at [974, 33] on button "Search podcasts, credits, & more..." at bounding box center [974, 37] width 24 height 24
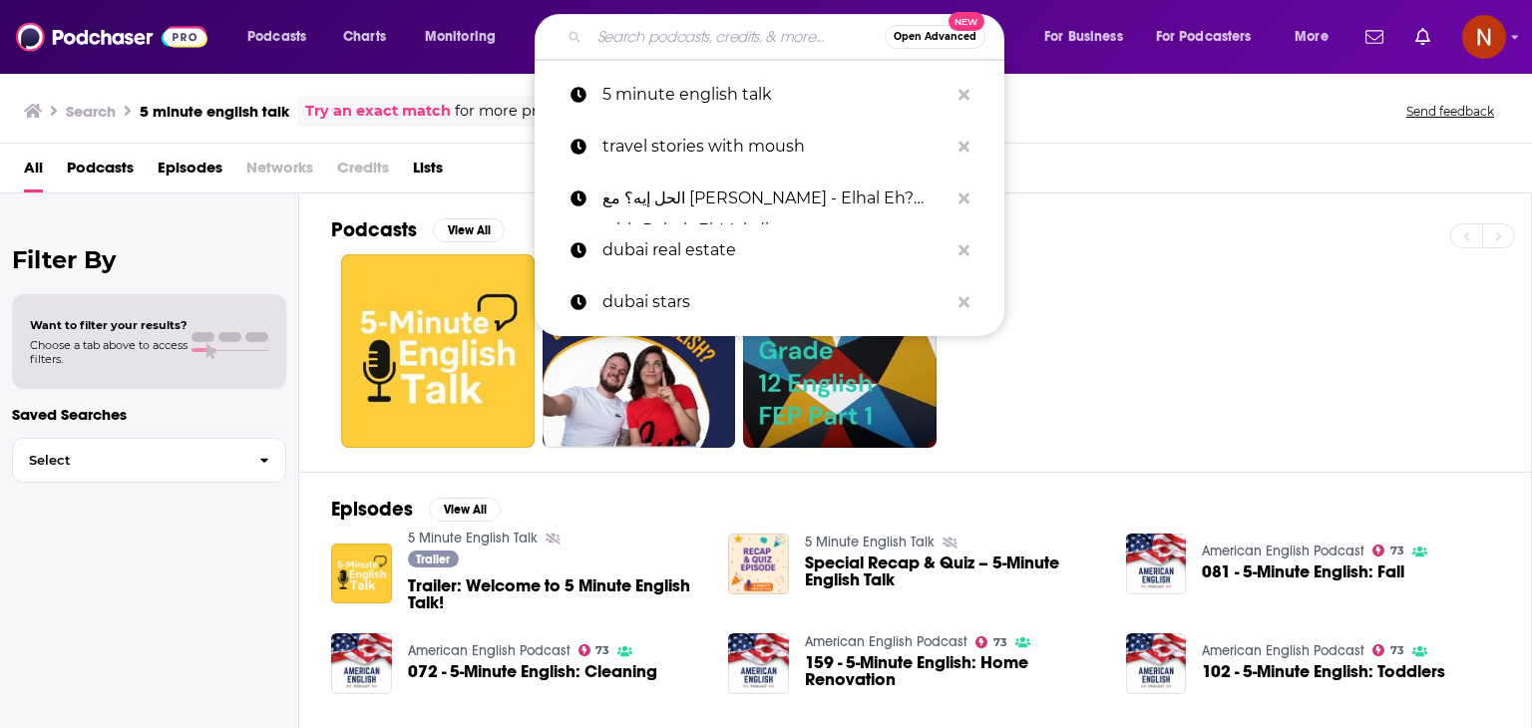
click at [760, 28] on input "Search podcasts, credits, & more..." at bounding box center [737, 37] width 295 height 32
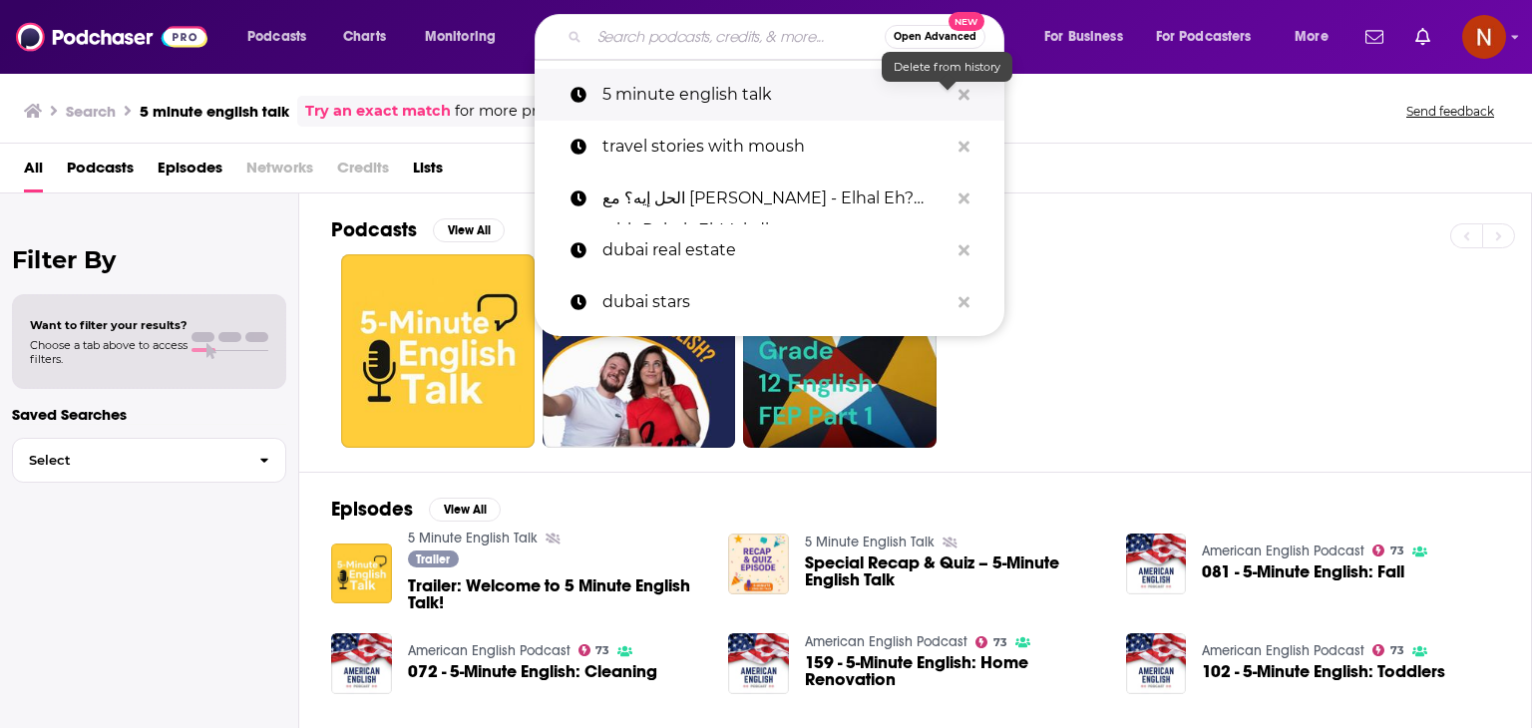
click at [961, 97] on icon "Search podcasts, credits, & more..." at bounding box center [964, 94] width 11 height 11
